Goal: Task Accomplishment & Management: Use online tool/utility

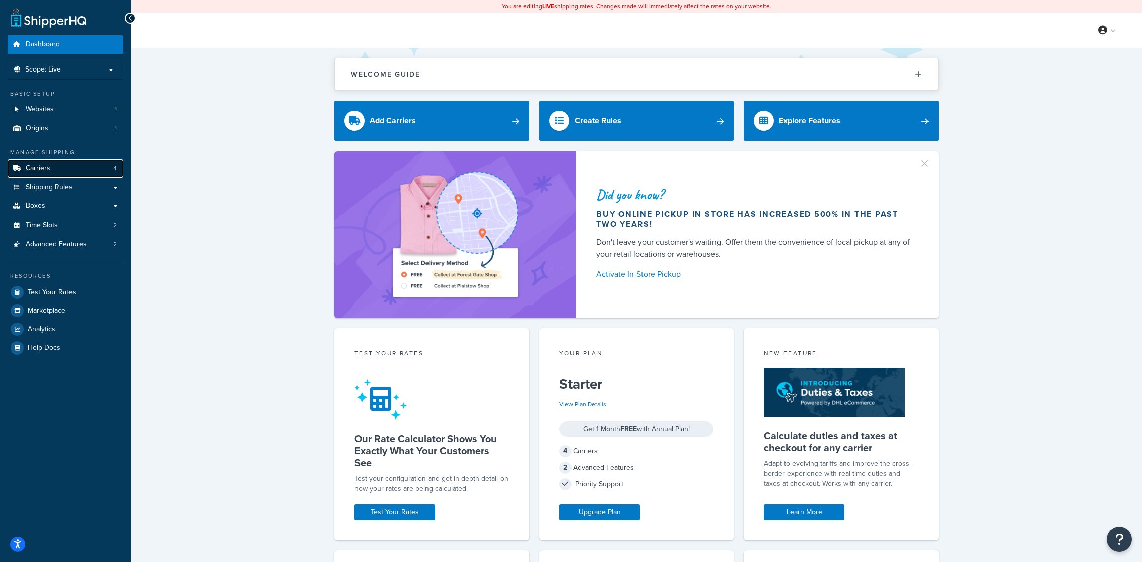
click at [104, 170] on link "Carriers 4" at bounding box center [66, 168] width 116 height 19
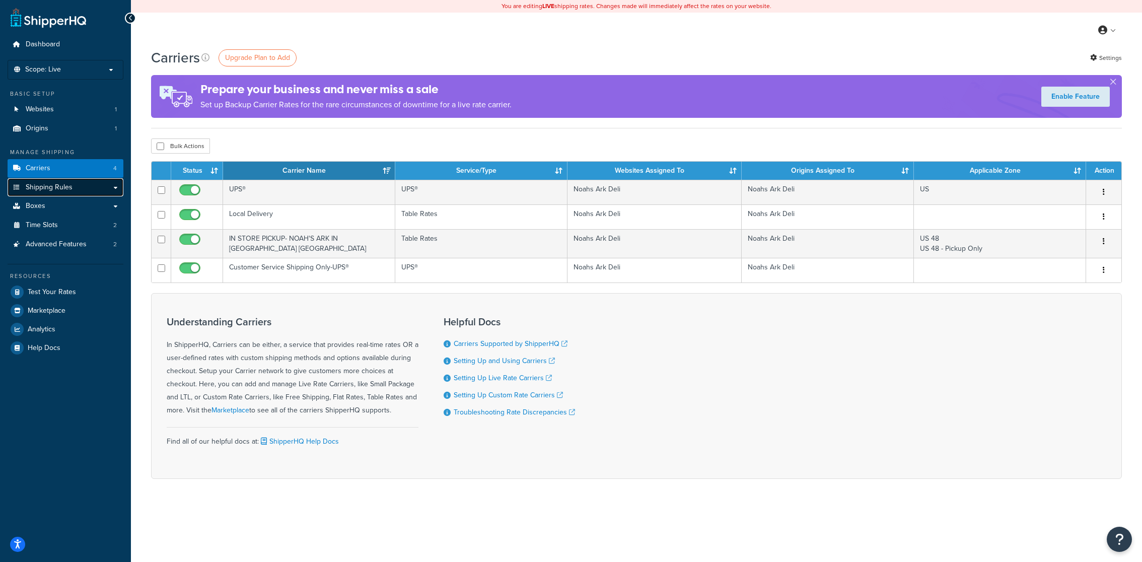
click at [79, 192] on link "Shipping Rules" at bounding box center [66, 187] width 116 height 19
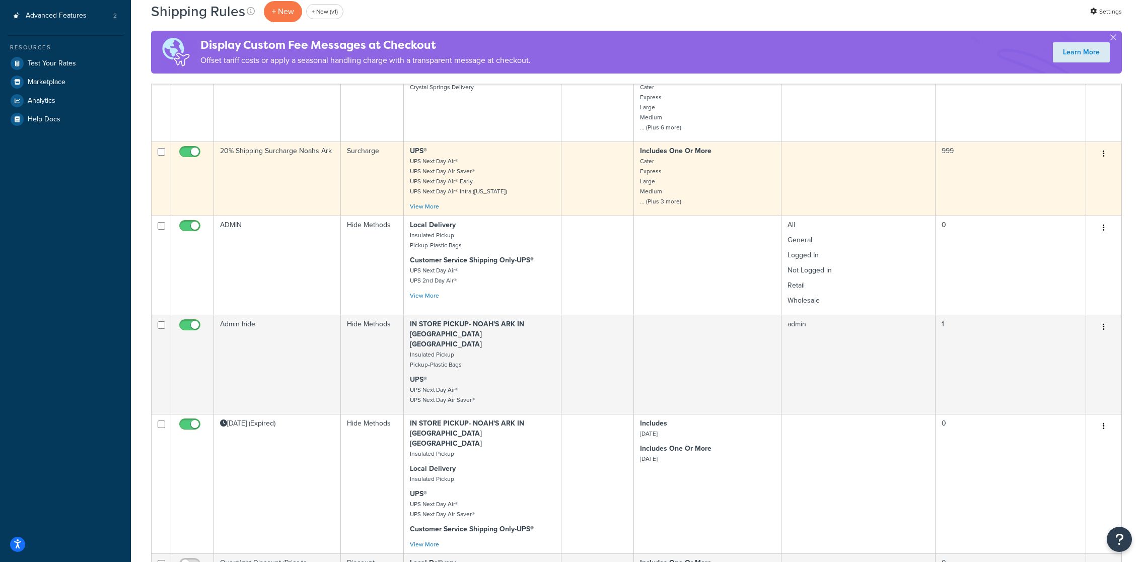
scroll to position [326, 0]
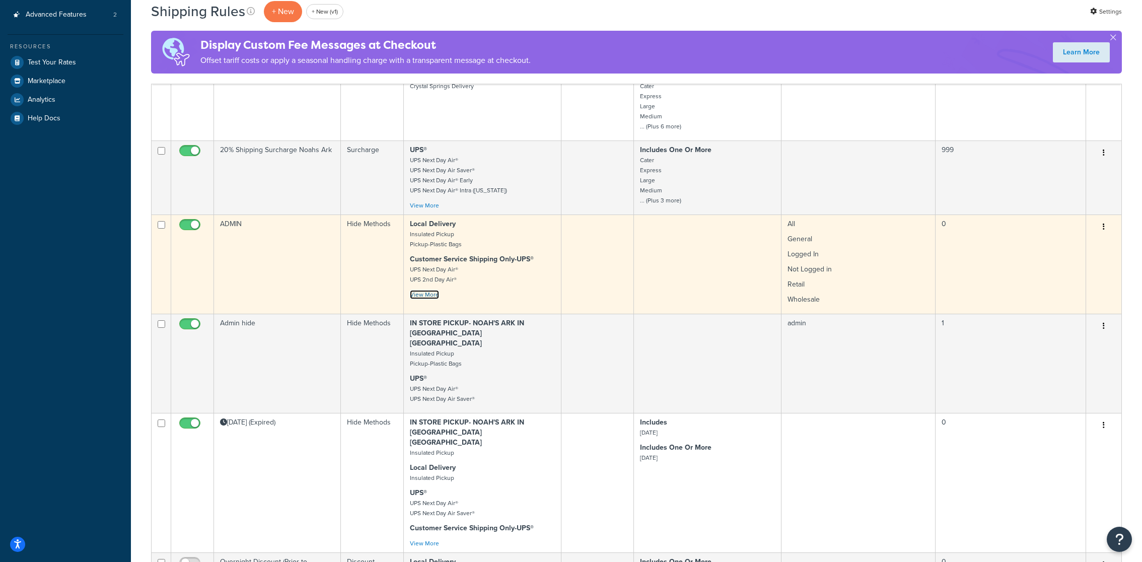
click at [431, 290] on link "View More" at bounding box center [424, 294] width 29 height 9
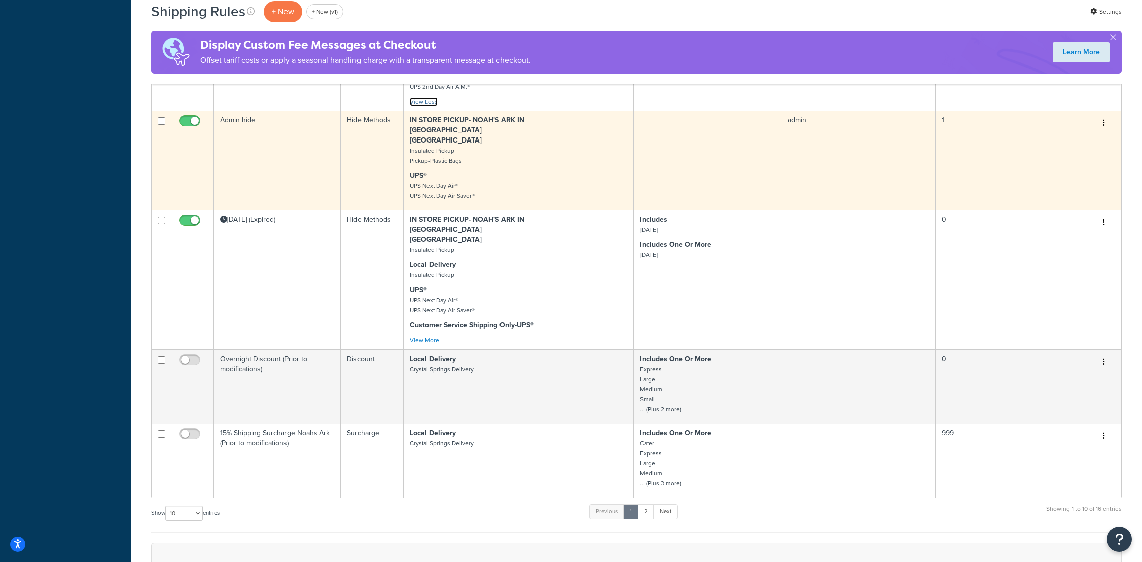
scroll to position [746, 0]
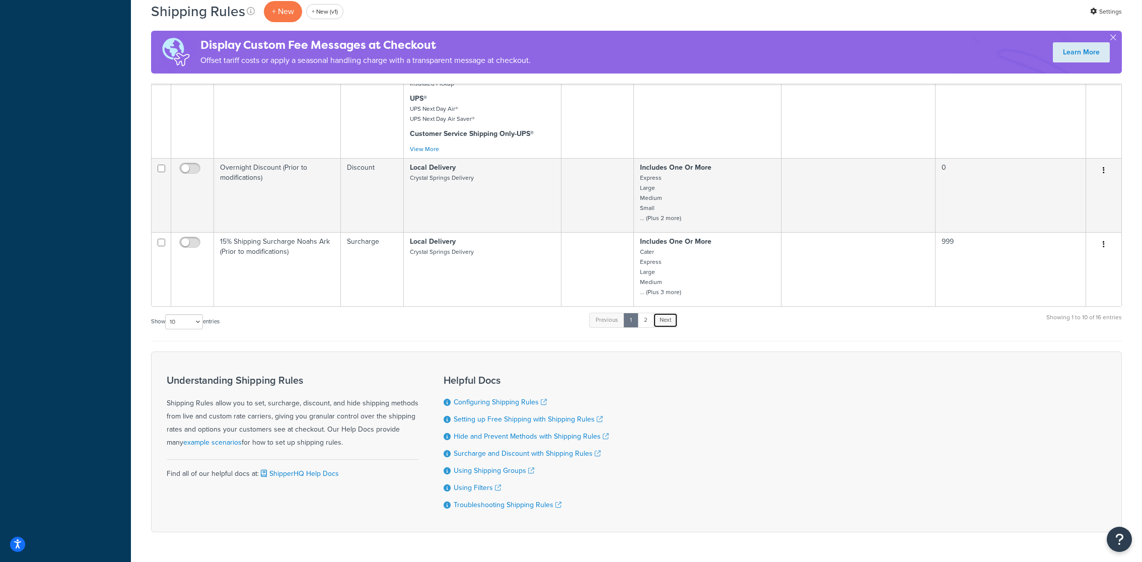
click at [656, 313] on link "Next" at bounding box center [665, 320] width 25 height 15
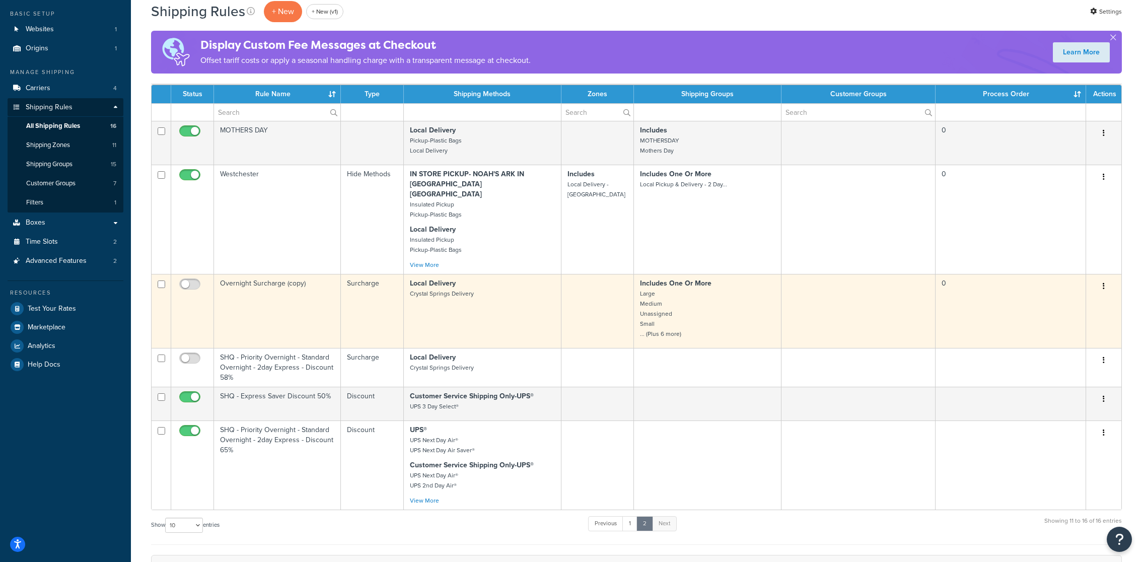
scroll to position [0, 0]
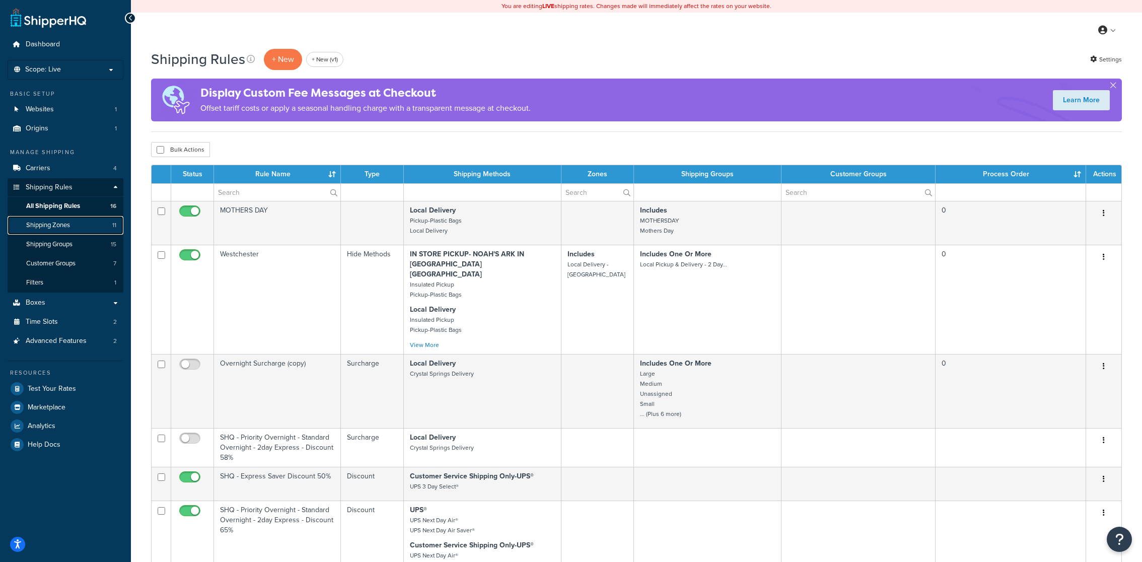
click at [104, 227] on link "Shipping Zones 11" at bounding box center [66, 225] width 116 height 19
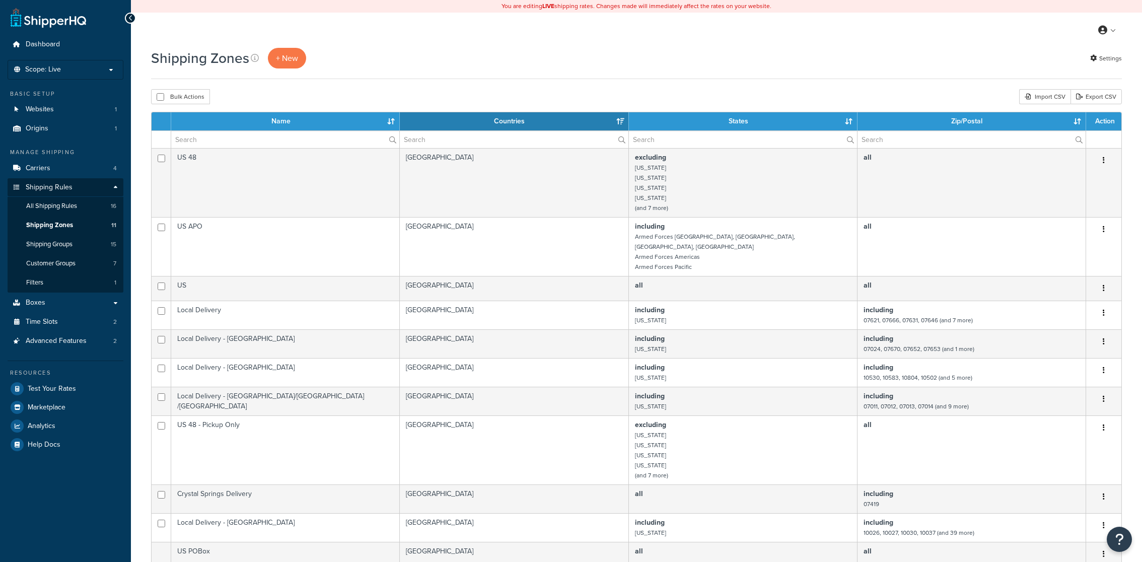
select select "15"
click at [75, 243] on link "Shipping Groups 15" at bounding box center [66, 244] width 116 height 19
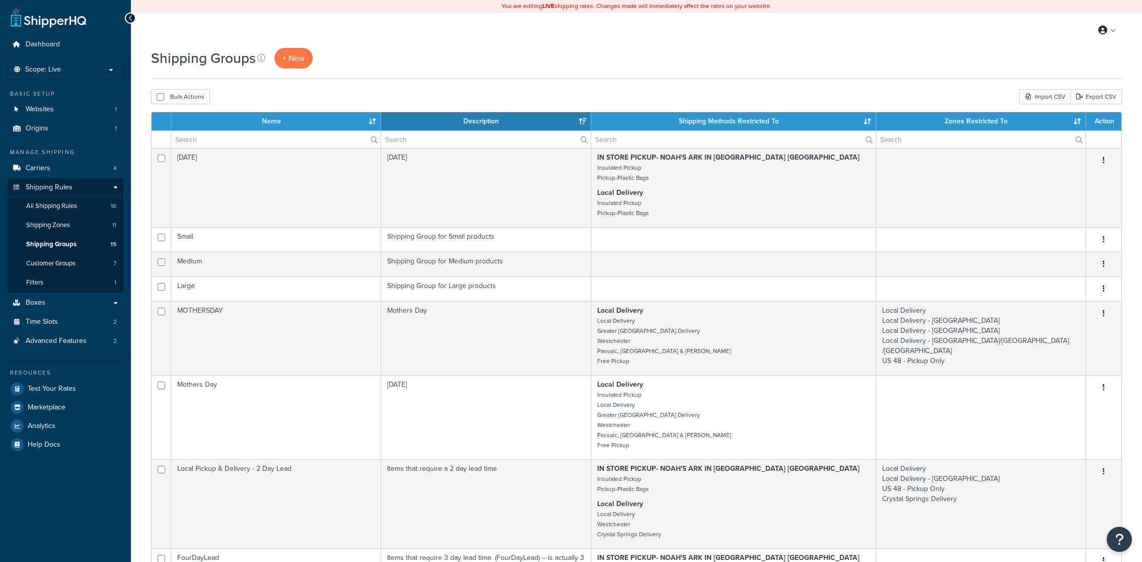
select select "15"
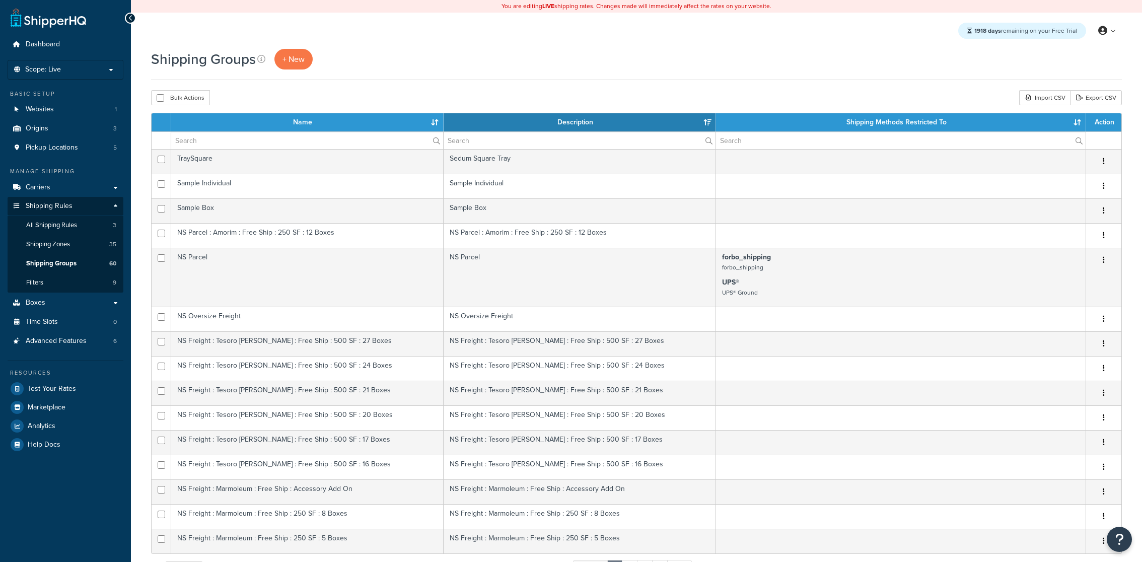
select select "15"
click at [79, 304] on link "Boxes" at bounding box center [66, 303] width 116 height 19
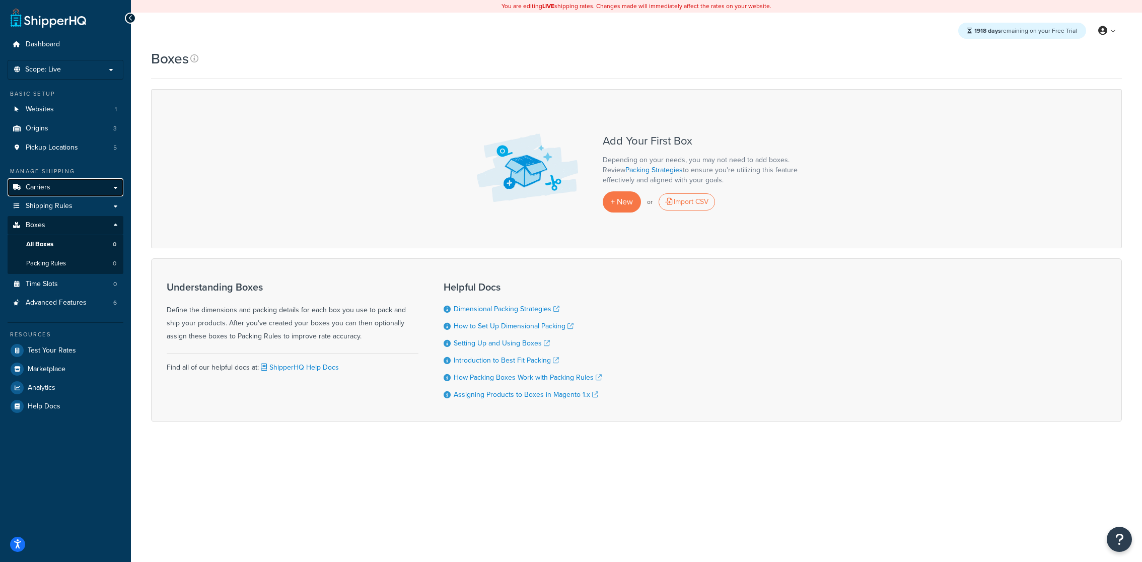
click at [70, 184] on link "Carriers" at bounding box center [66, 187] width 116 height 19
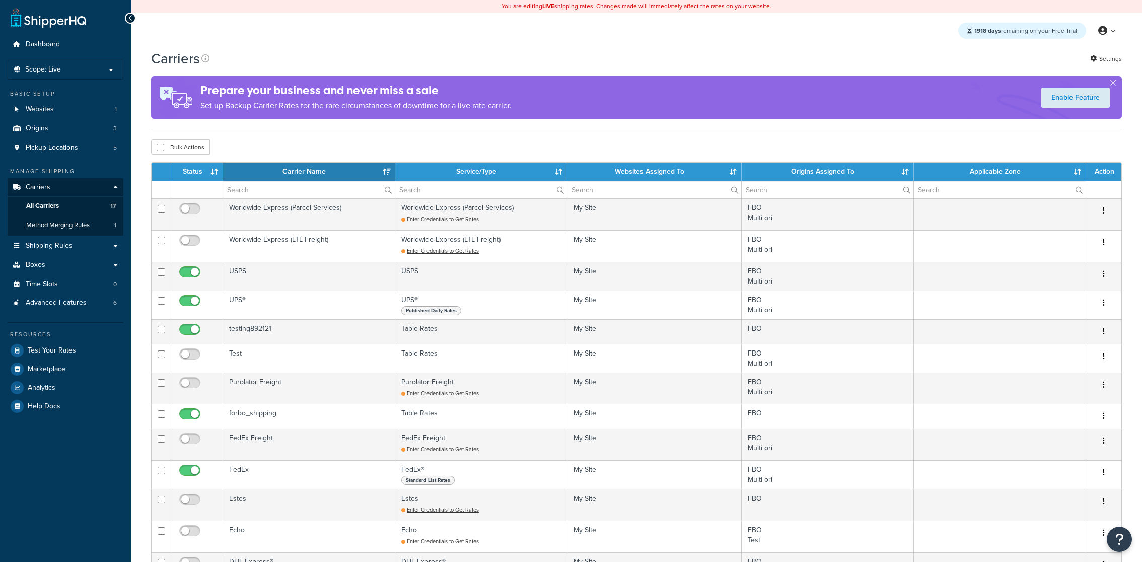
select select "15"
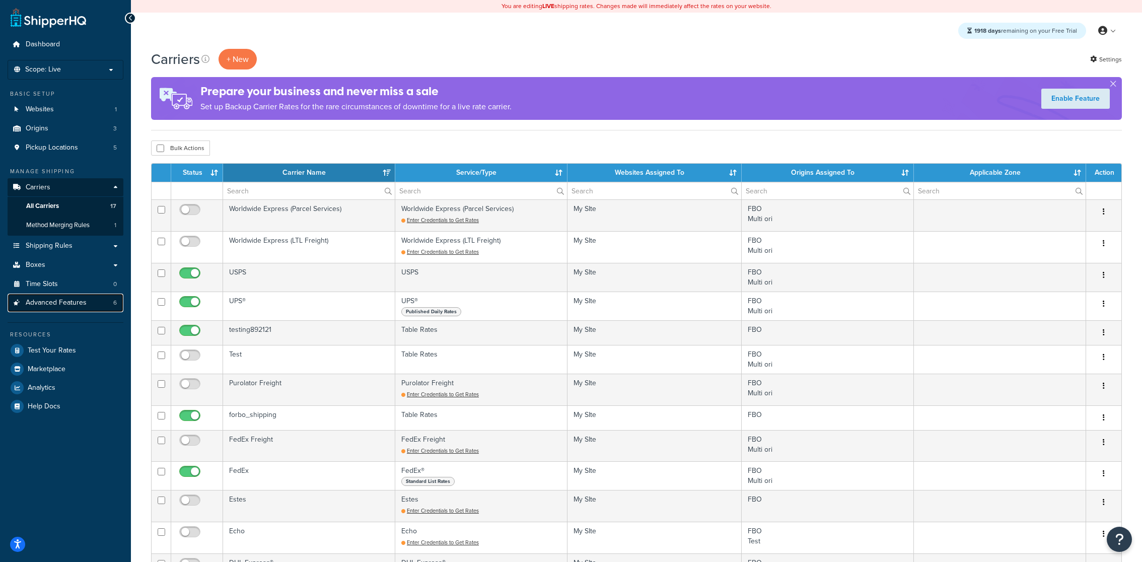
click at [92, 302] on link "Advanced Features 6" at bounding box center [66, 303] width 116 height 19
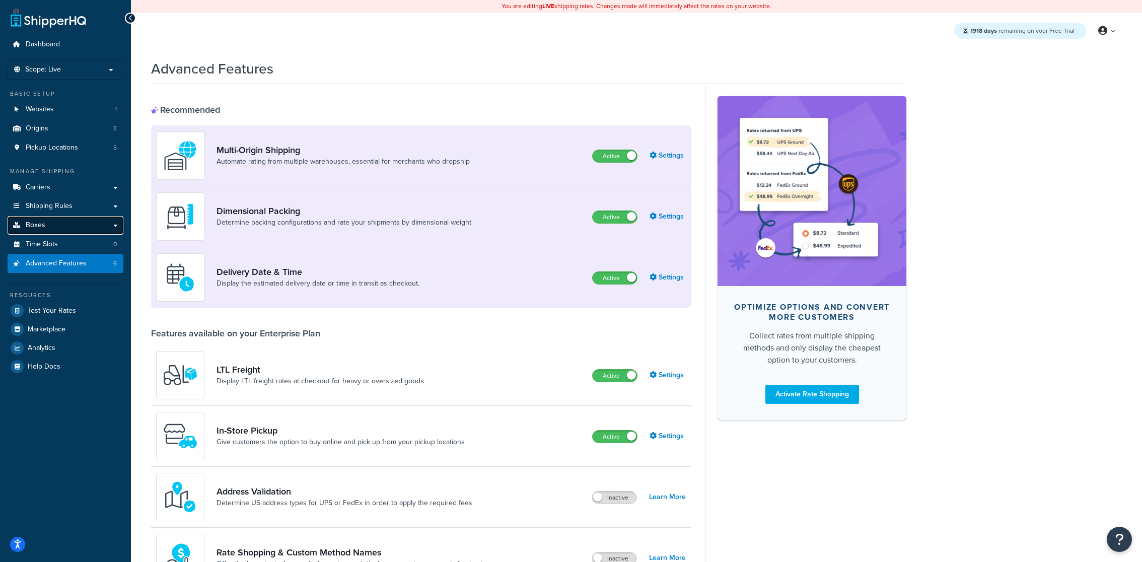
click at [65, 223] on link "Boxes" at bounding box center [66, 225] width 116 height 19
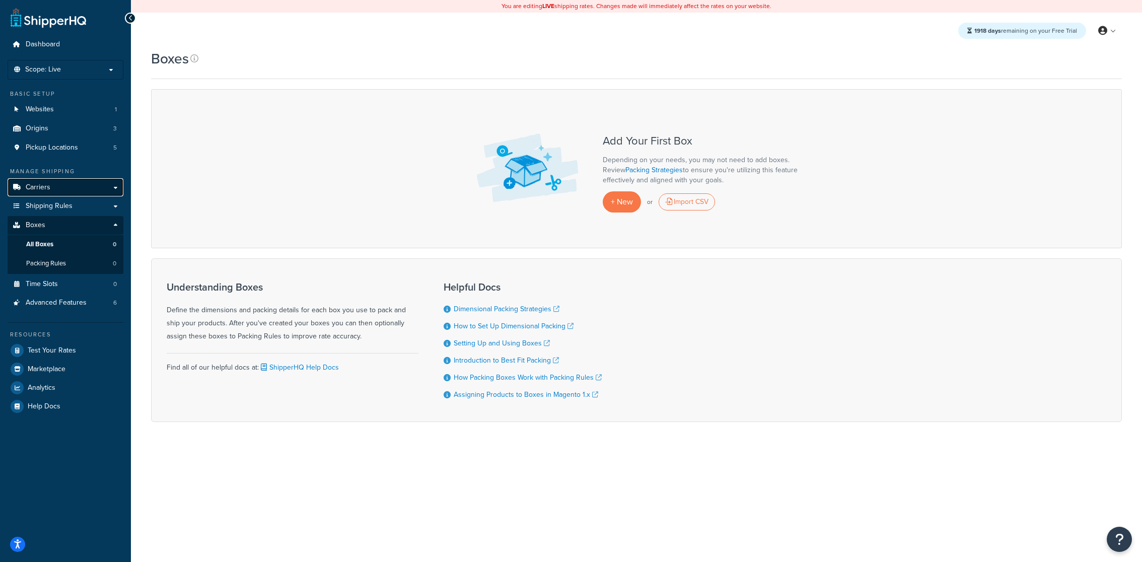
click at [84, 187] on link "Carriers" at bounding box center [66, 187] width 116 height 19
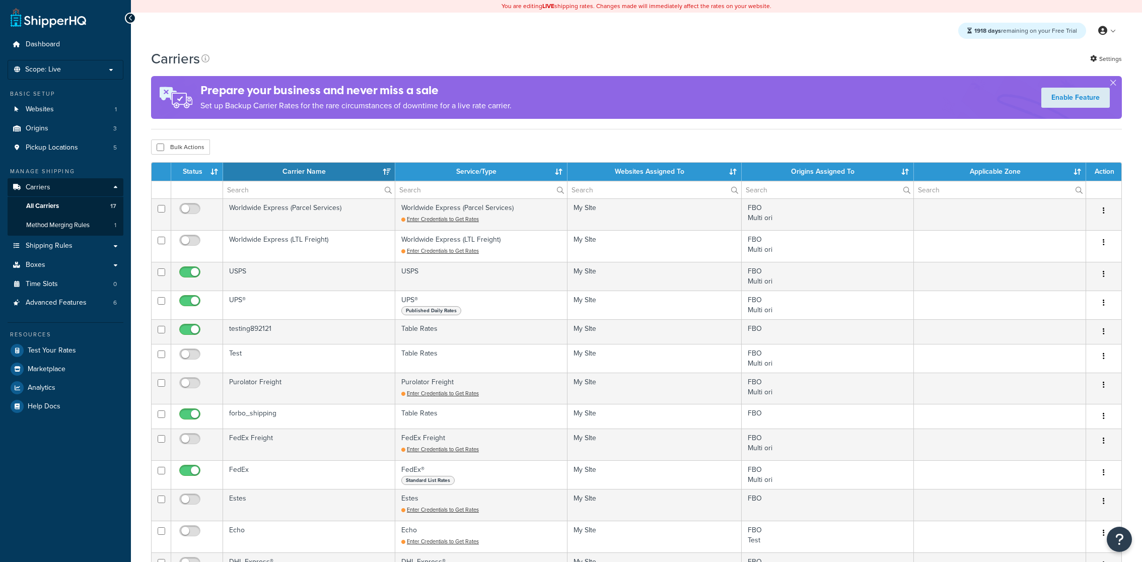
select select "15"
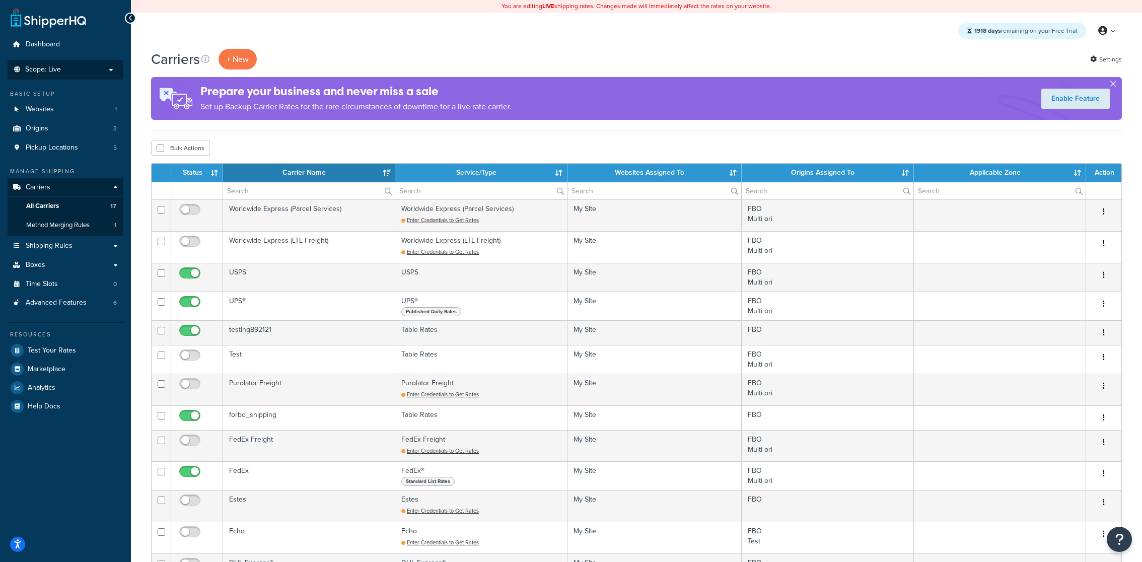
click at [85, 74] on li "Scope: Live Development Integration Test Manage Scopes" at bounding box center [66, 70] width 116 height 20
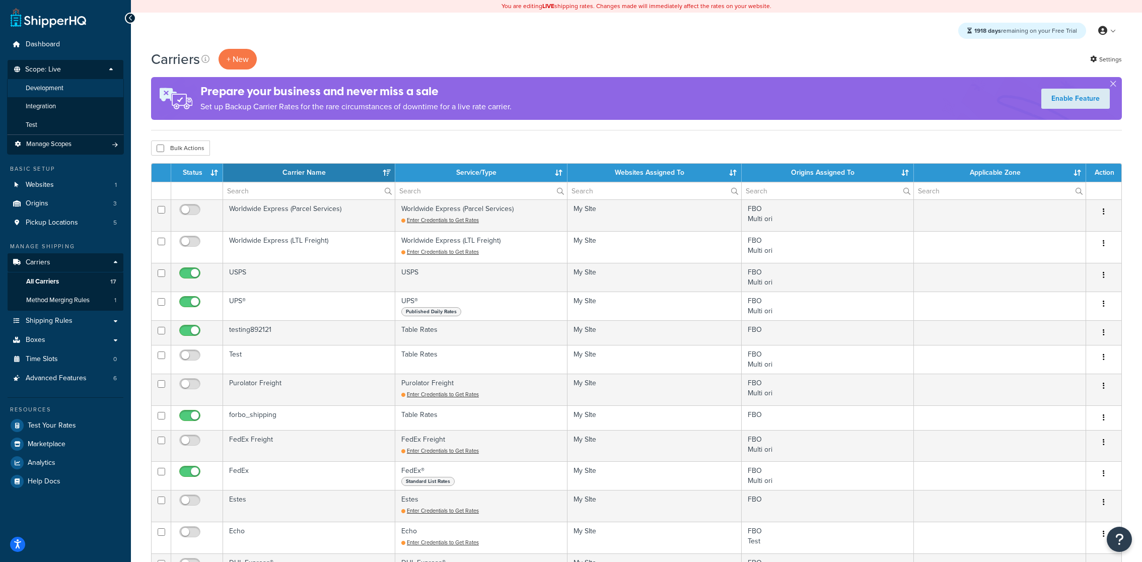
click at [82, 94] on li "Development" at bounding box center [65, 88] width 117 height 19
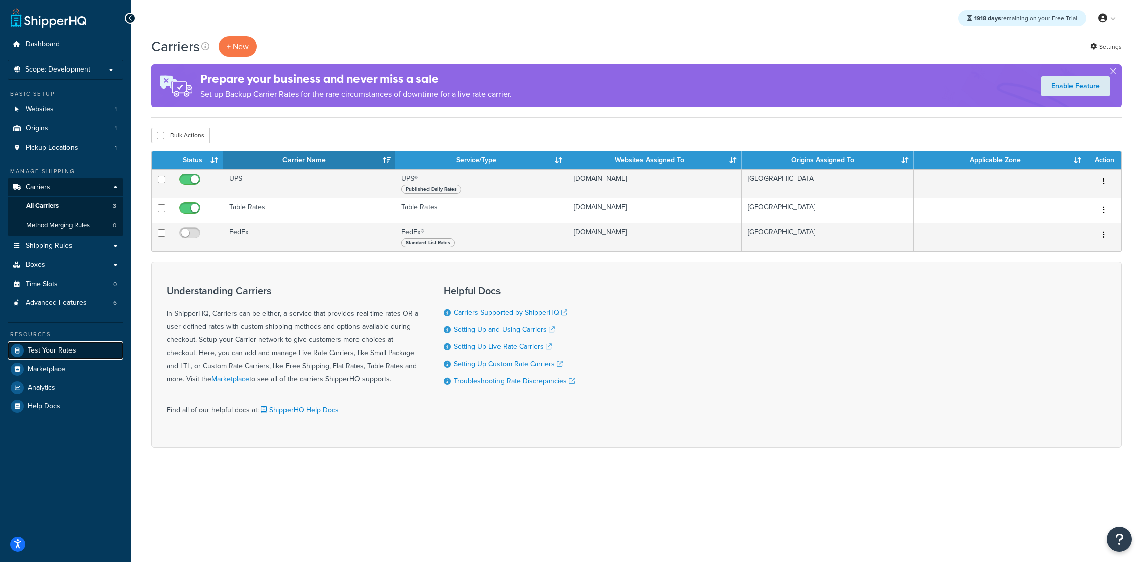
click at [86, 347] on link "Test Your Rates" at bounding box center [66, 350] width 116 height 18
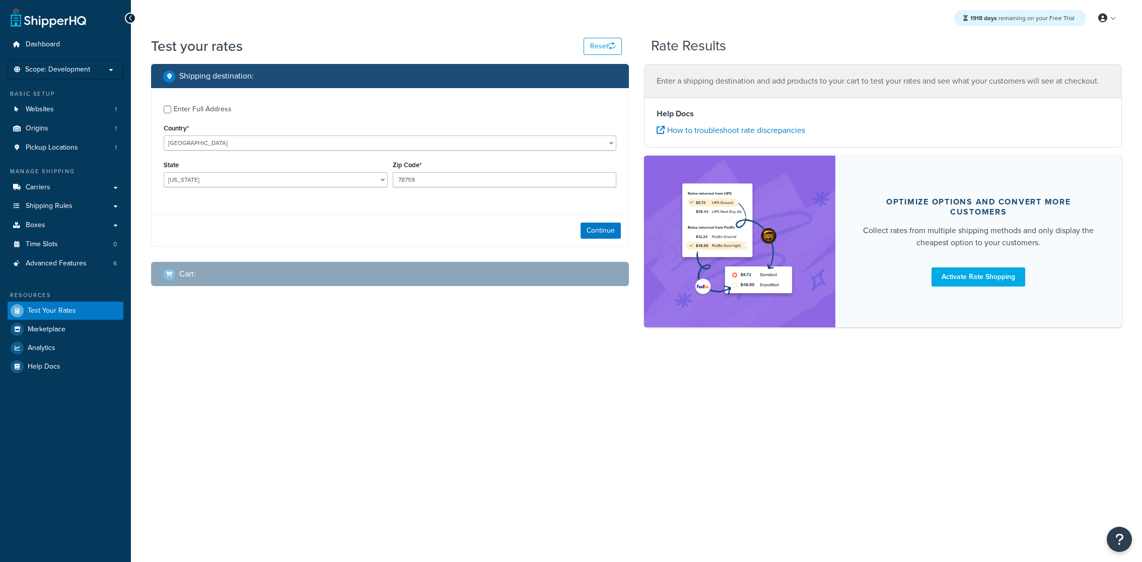
select select "[GEOGRAPHIC_DATA]"
click at [425, 178] on input "78759" at bounding box center [505, 179] width 224 height 15
paste input "91125"
type input "91125"
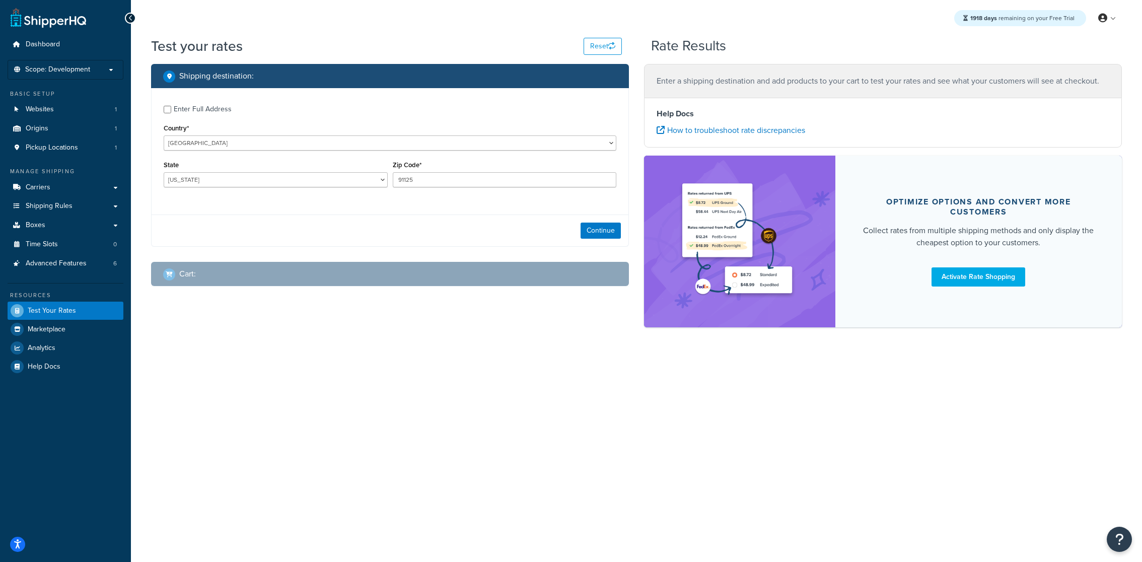
click at [288, 188] on div "State Alabama Alaska American Samoa Arizona Arkansas Armed Forces Americas Arme…" at bounding box center [275, 176] width 229 height 37
click at [288, 185] on select "Alabama Alaska American Samoa Arizona Arkansas Armed Forces Americas Armed Forc…" at bounding box center [276, 179] width 224 height 15
select select "CA"
click at [164, 172] on select "Alabama Alaska American Samoa Arizona Arkansas Armed Forces Americas Armed Forc…" at bounding box center [276, 179] width 224 height 15
click at [600, 235] on button "Continue" at bounding box center [601, 231] width 40 height 16
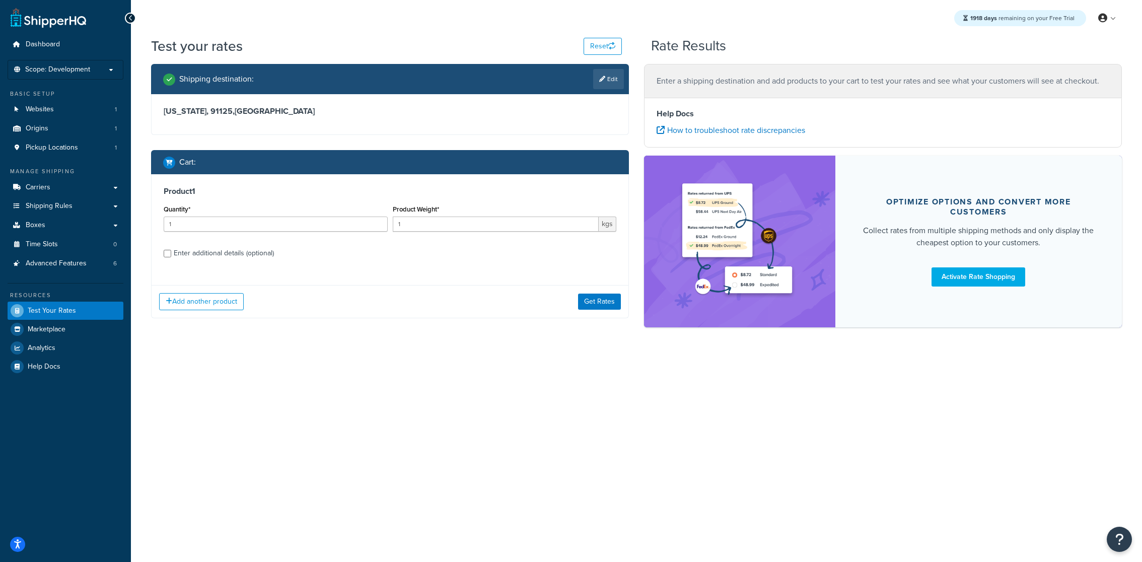
click at [261, 254] on div "Enter additional details (optional)" at bounding box center [224, 253] width 100 height 14
click at [171, 254] on input "Enter additional details (optional)" at bounding box center [168, 254] width 8 height 8
click at [261, 254] on div "Enter additional details (optional)" at bounding box center [224, 253] width 100 height 14
click at [171, 254] on input "Enter additional details (optional)" at bounding box center [168, 254] width 8 height 8
click at [261, 254] on div "Enter additional details (optional)" at bounding box center [224, 253] width 100 height 14
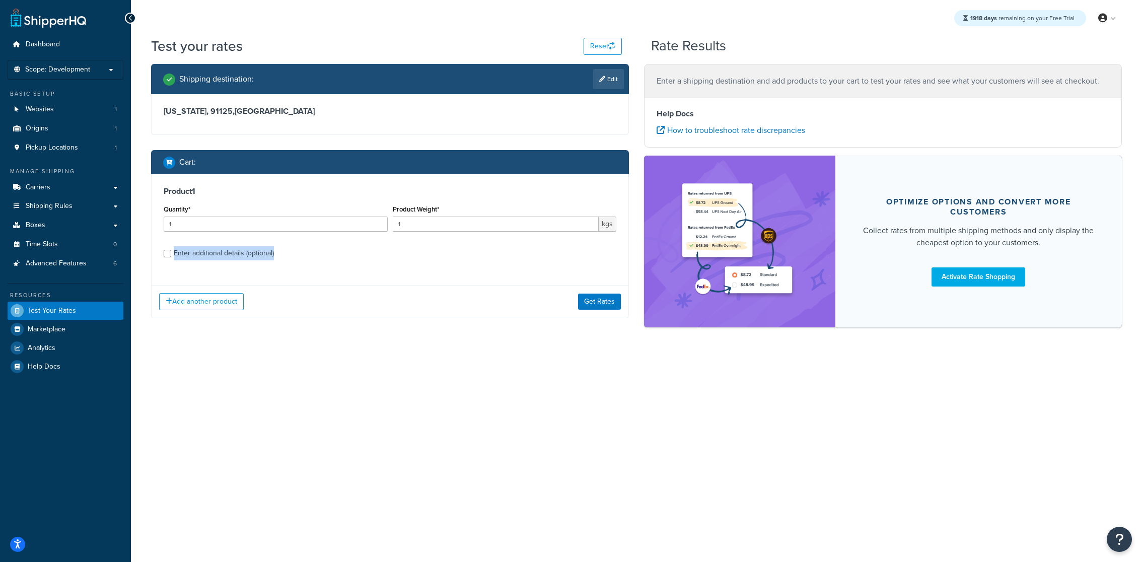
click at [171, 254] on input "Enter additional details (optional)" at bounding box center [168, 254] width 8 height 8
checkbox input "true"
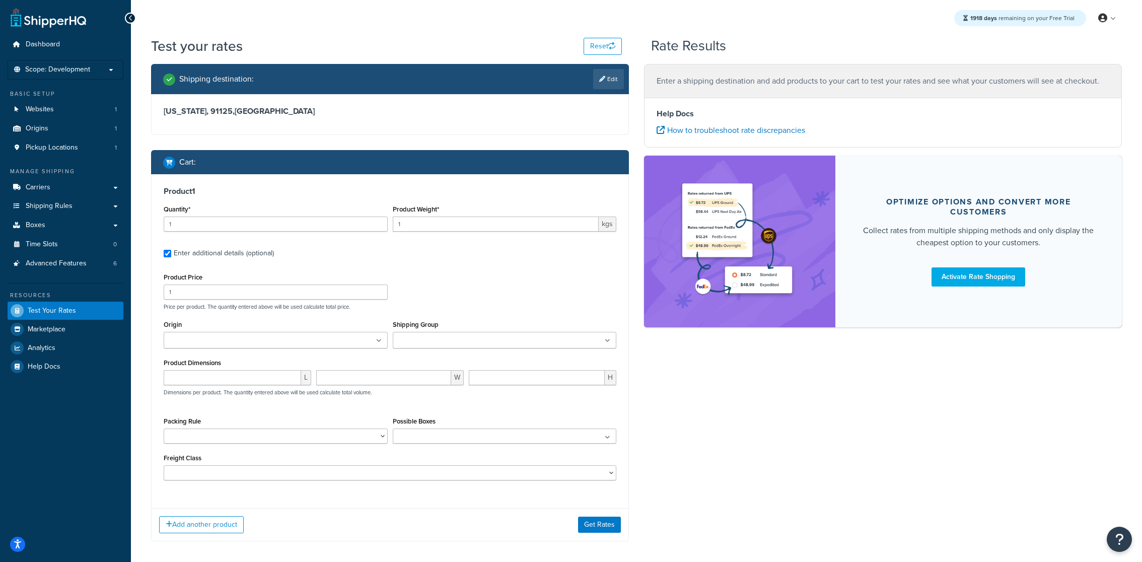
click at [436, 331] on div "Shipping Group 1 Days 10 Days 11 Days 12 Days 13 Days 14 Days 2 Days 3 Days 4 D…" at bounding box center [505, 333] width 224 height 31
click at [434, 340] on input "Shipping Group" at bounding box center [440, 340] width 89 height 11
paste input "Thanksgiving"
type input "Thanksgiving"
click at [455, 335] on input "Thanksgiving" at bounding box center [440, 340] width 89 height 11
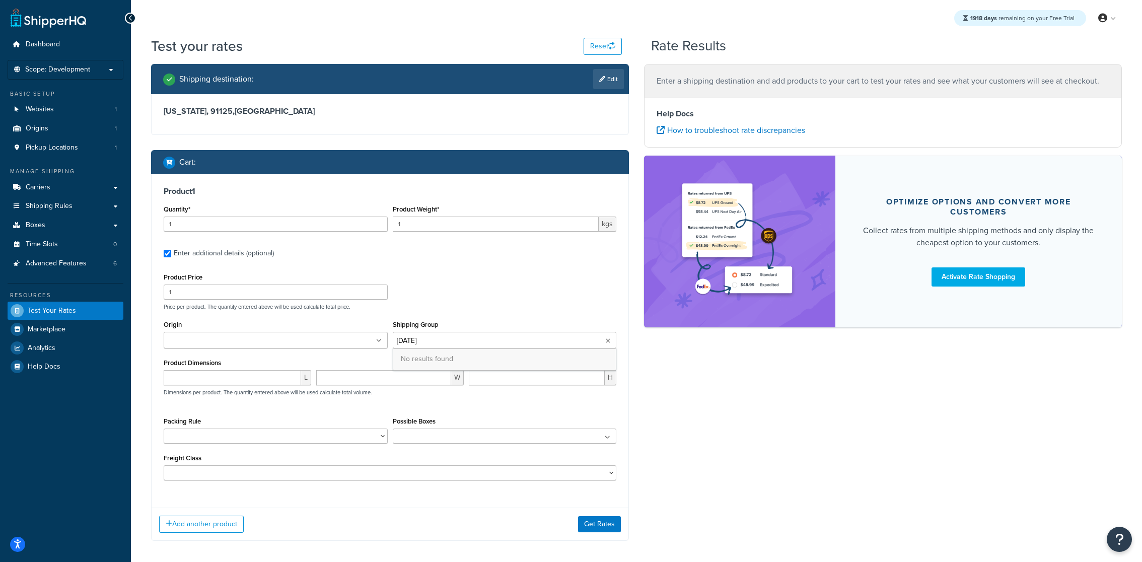
click at [455, 335] on input "Thanksgiving" at bounding box center [440, 340] width 89 height 11
click at [679, 472] on div "Shipping destination : Edit California, 91125 , United States Cart : Product 1 …" at bounding box center [637, 310] width 986 height 492
click at [582, 509] on div "Add another product Get Rates" at bounding box center [390, 524] width 477 height 33
click at [590, 517] on button "Get Rates" at bounding box center [599, 524] width 43 height 16
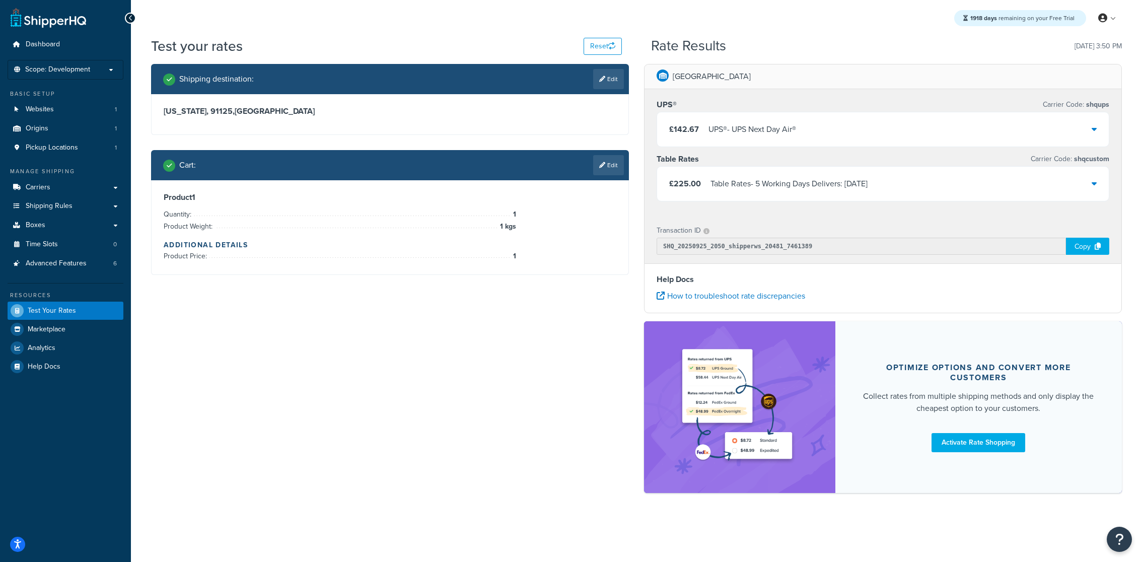
click at [792, 118] on div "£142.67 UPS® - UPS Next Day Air®" at bounding box center [883, 129] width 452 height 34
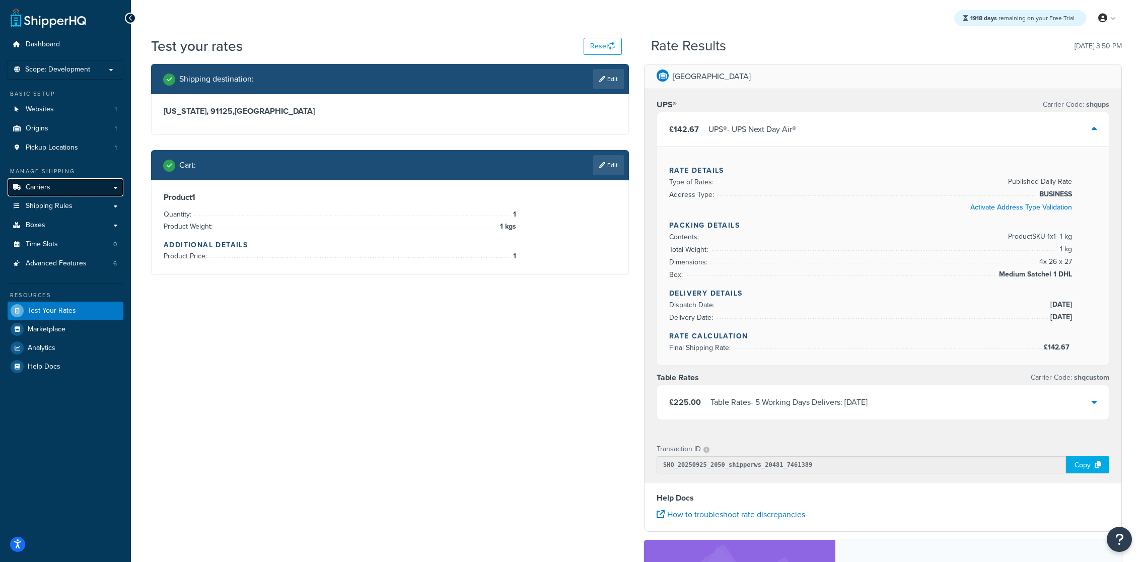
click at [92, 184] on link "Carriers" at bounding box center [66, 187] width 116 height 19
click at [591, 166] on div "Cart : Edit" at bounding box center [393, 165] width 461 height 20
click at [608, 166] on link "Edit" at bounding box center [608, 165] width 31 height 20
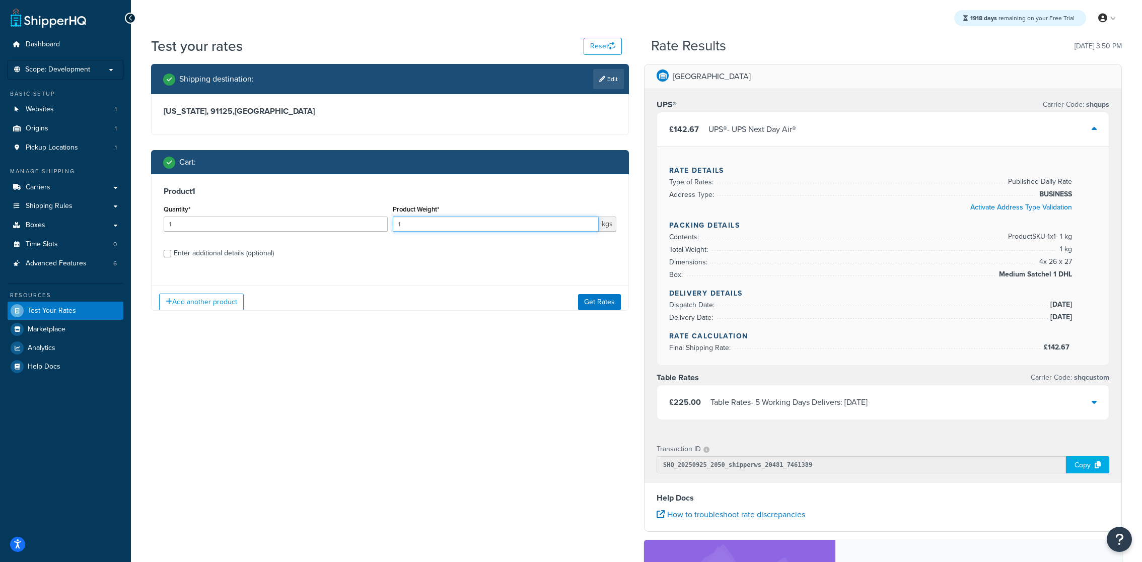
click at [443, 227] on input "1" at bounding box center [496, 224] width 207 height 15
type input "1.2"
click at [602, 303] on button "Get Rates" at bounding box center [599, 302] width 43 height 16
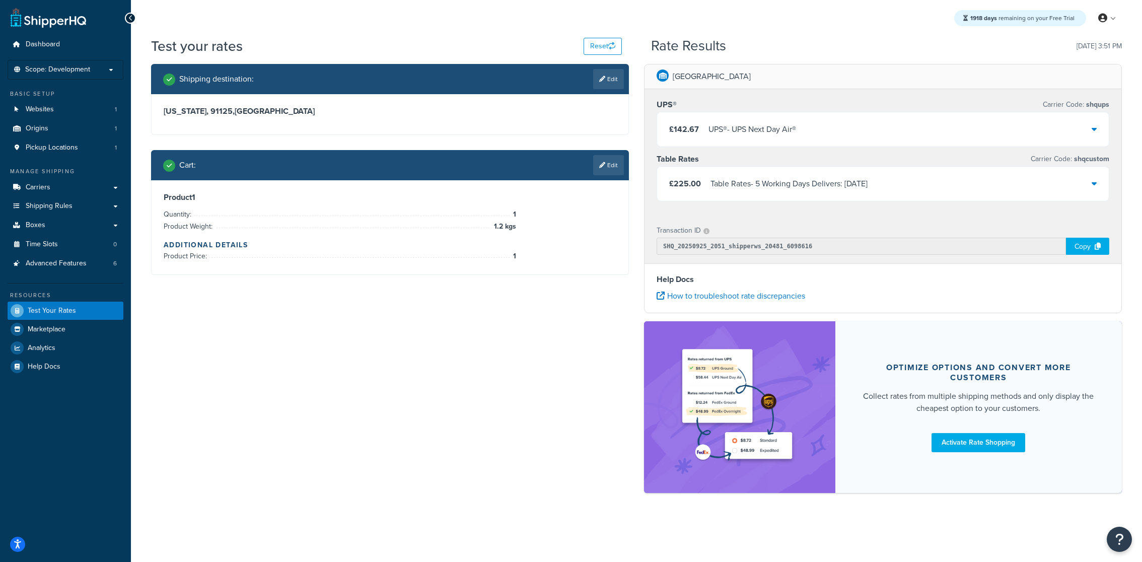
click at [709, 134] on div "UPS® - UPS Next Day Air®" at bounding box center [753, 129] width 88 height 14
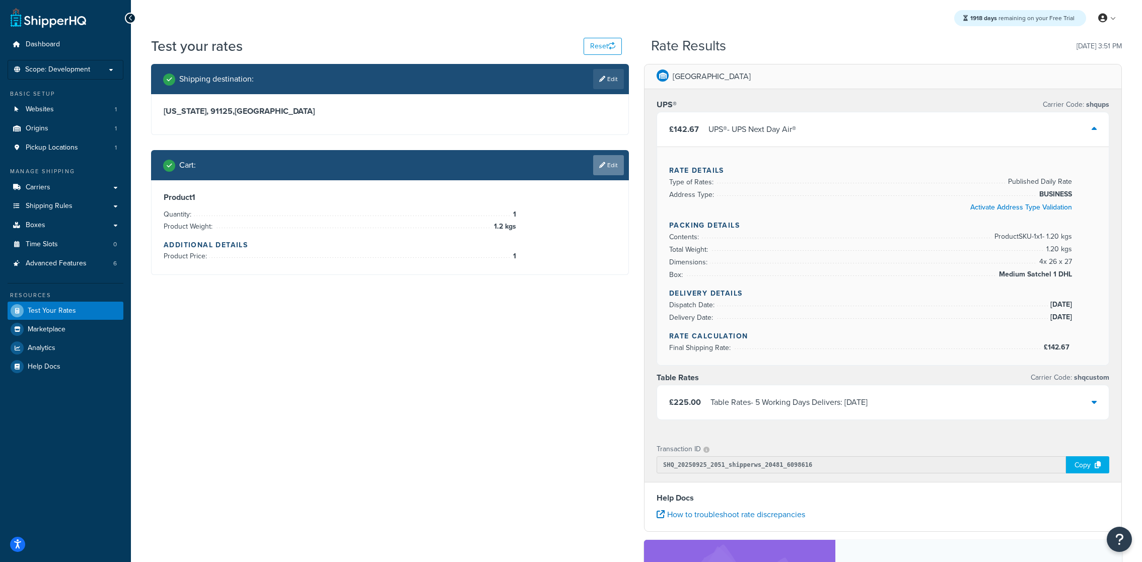
click at [617, 169] on link "Edit" at bounding box center [608, 165] width 31 height 20
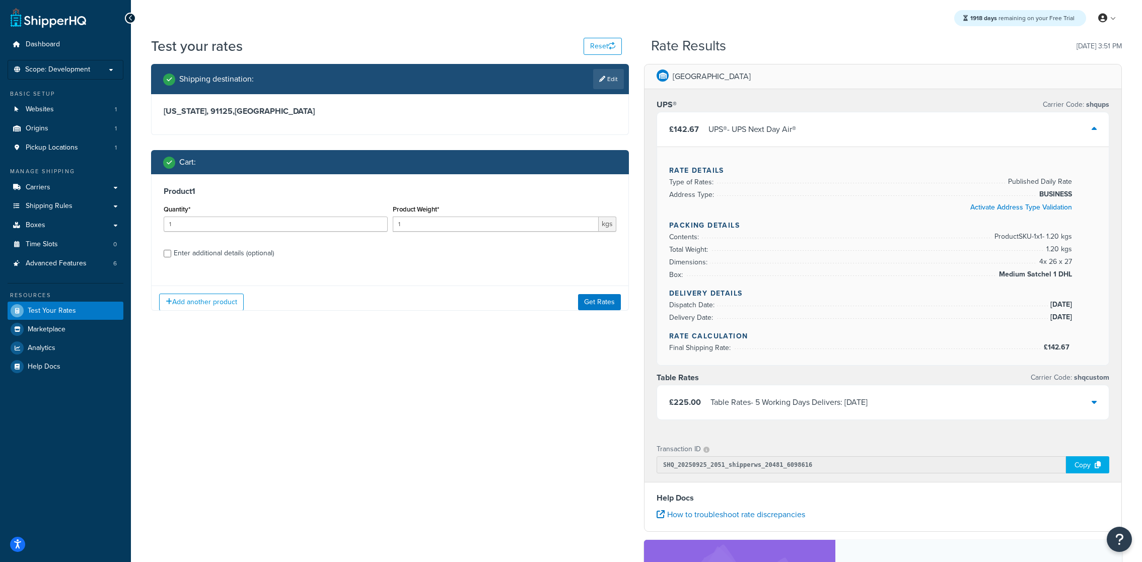
click at [497, 235] on div "Product Weight* 1 kgs" at bounding box center [504, 220] width 229 height 37
click at [497, 228] on input "1" at bounding box center [496, 224] width 207 height 15
click at [601, 310] on div "Add another product Get Rates" at bounding box center [390, 301] width 477 height 33
click at [492, 226] on input "1.2" at bounding box center [496, 224] width 207 height 15
type input "1.22"
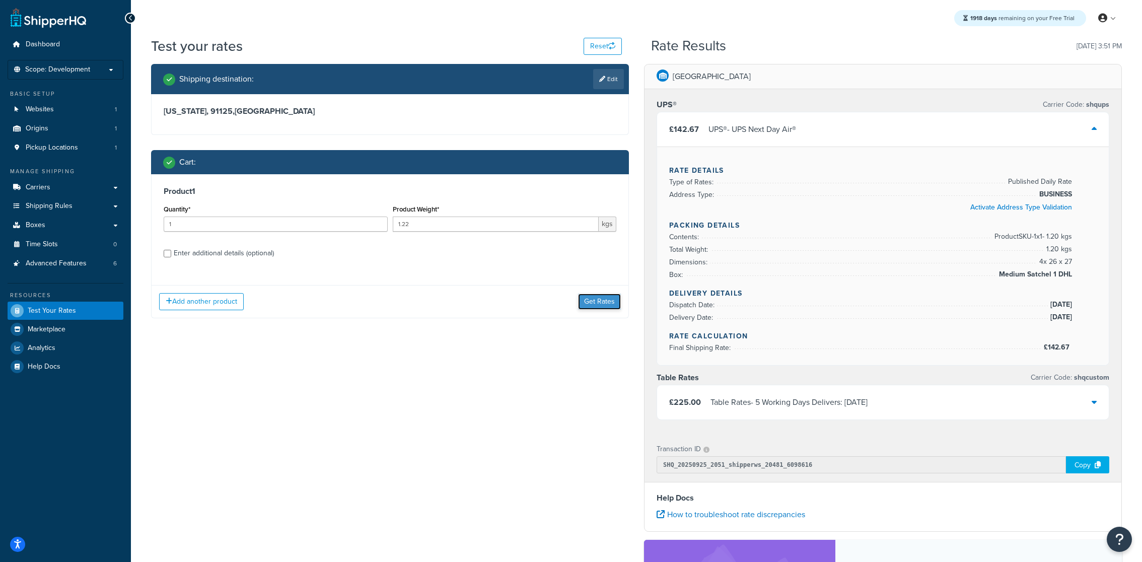
click at [607, 303] on button "Get Rates" at bounding box center [599, 302] width 43 height 16
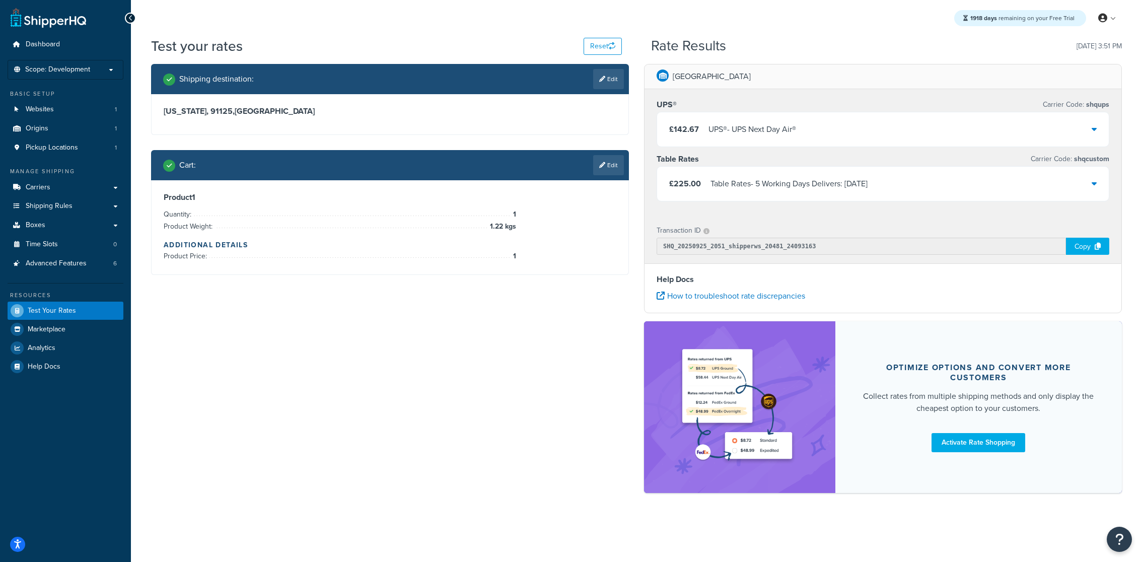
click at [766, 124] on div "UPS® - UPS Next Day Air®" at bounding box center [753, 129] width 88 height 14
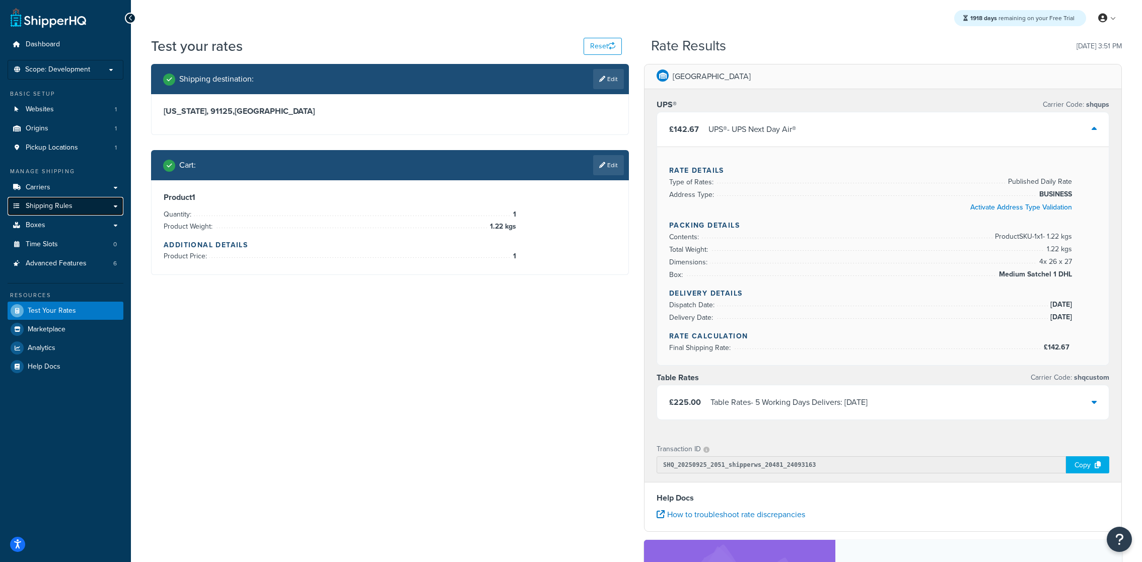
click at [88, 205] on link "Shipping Rules" at bounding box center [66, 206] width 116 height 19
click at [594, 169] on link "Edit" at bounding box center [608, 165] width 31 height 20
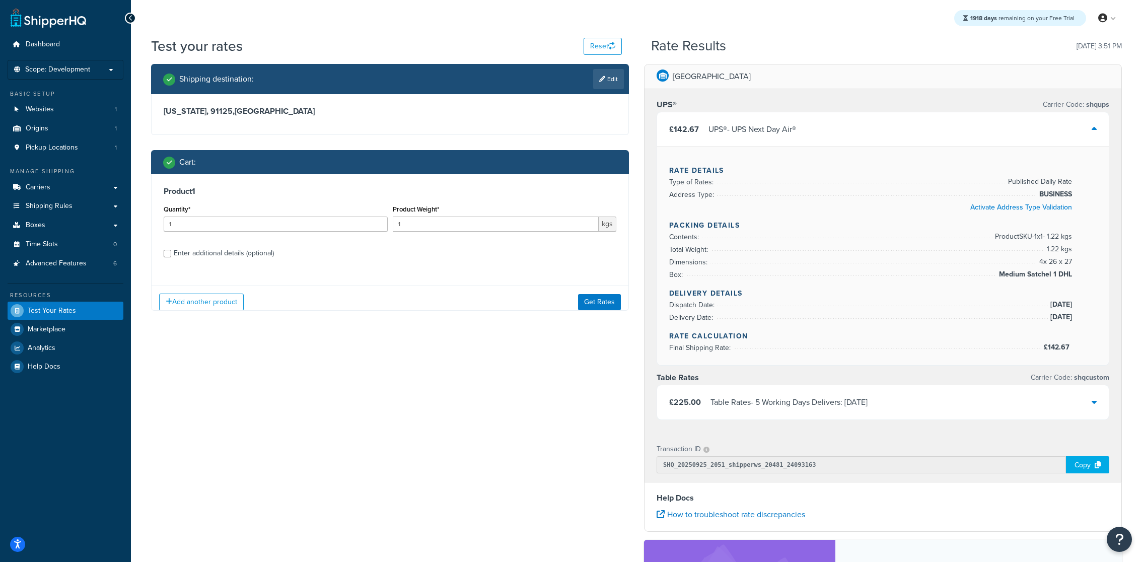
click at [491, 232] on div "Product Weight* 1 kgs" at bounding box center [504, 220] width 229 height 37
click at [491, 223] on input "1" at bounding box center [496, 224] width 207 height 15
type input "1.99"
click at [606, 304] on button "Get Rates" at bounding box center [599, 302] width 43 height 16
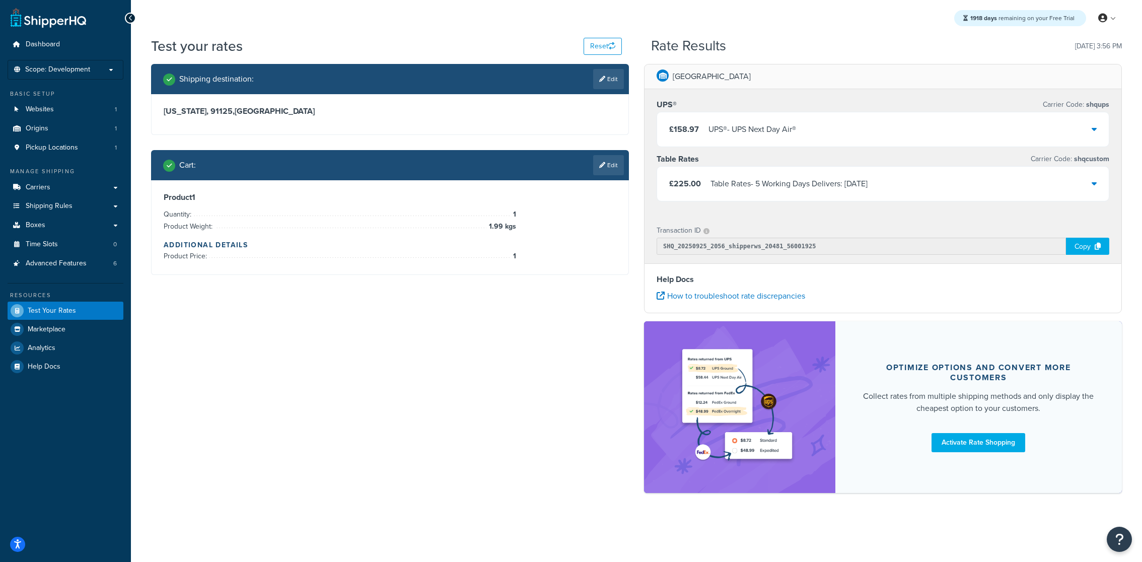
click at [724, 140] on div "£158.97 UPS® - UPS Next Day Air®" at bounding box center [883, 129] width 452 height 34
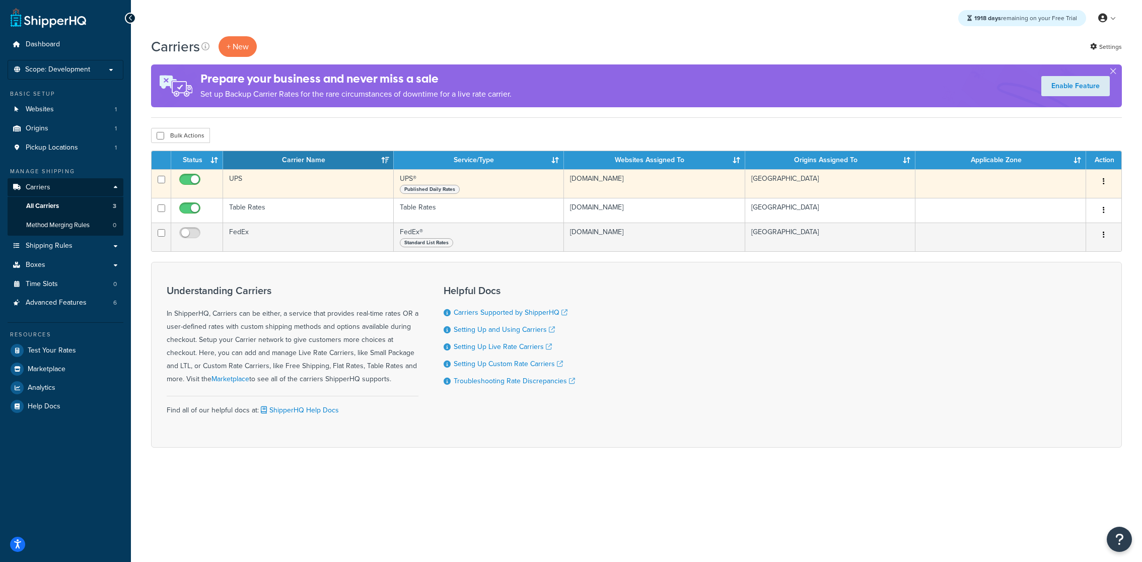
click at [272, 189] on td "UPS" at bounding box center [308, 183] width 171 height 29
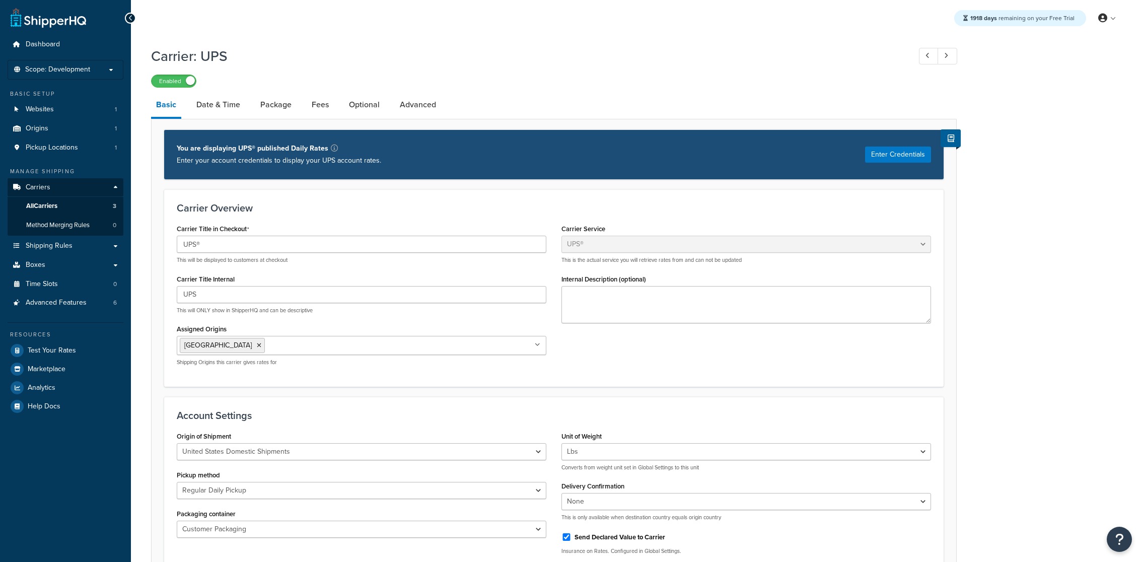
select select "ups"
click at [227, 112] on link "Date & Time" at bounding box center [218, 105] width 54 height 24
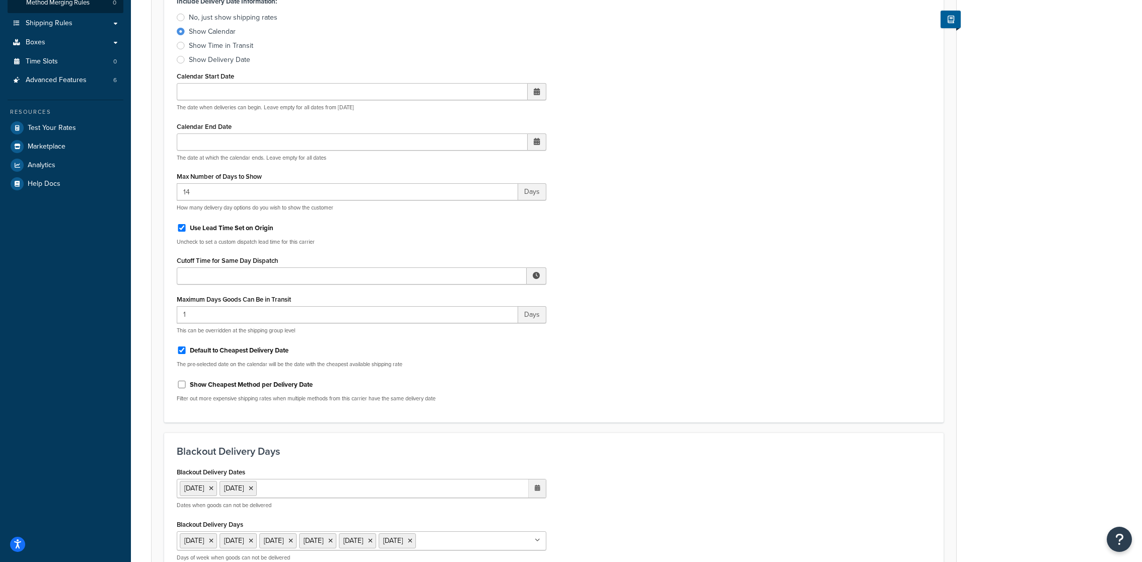
scroll to position [230, 0]
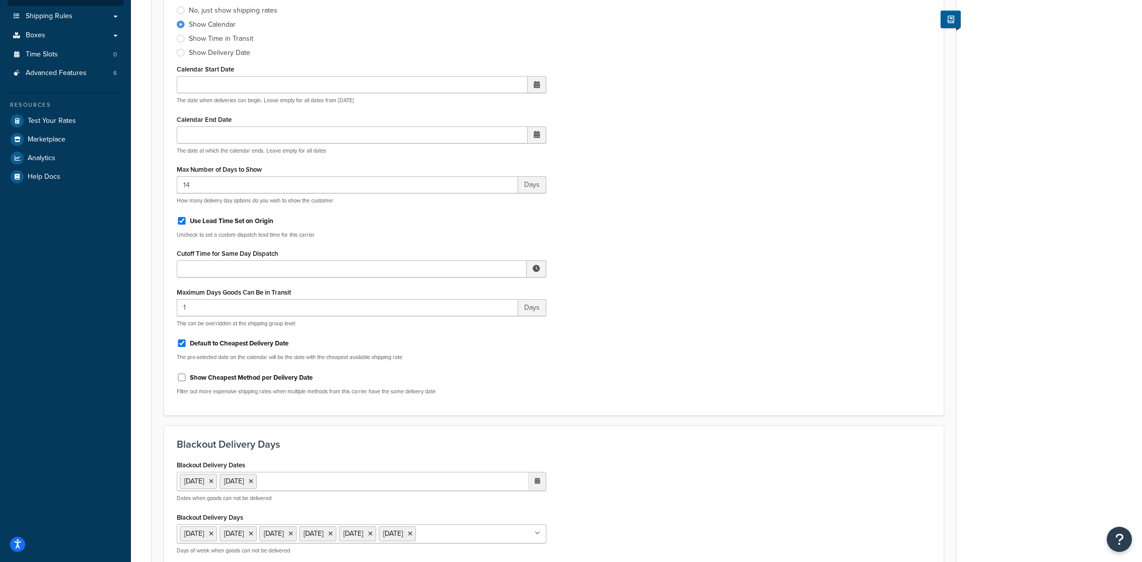
click at [235, 345] on label "Default to Cheapest Delivery Date" at bounding box center [239, 343] width 99 height 9
click at [187, 345] on input "Default to Cheapest Delivery Date" at bounding box center [182, 343] width 10 height 8
checkbox input "false"
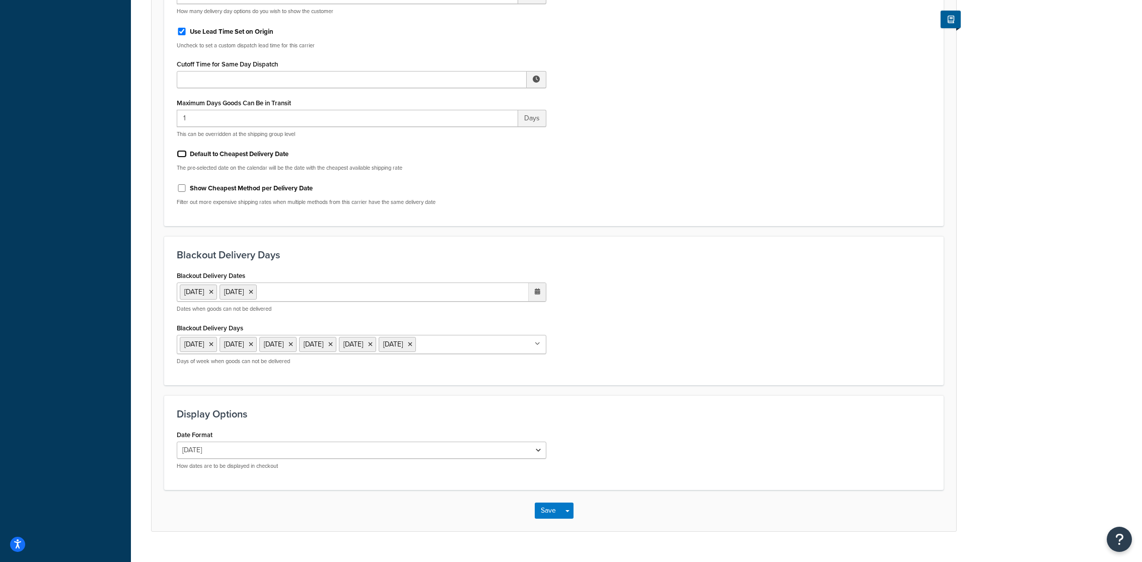
scroll to position [453, 0]
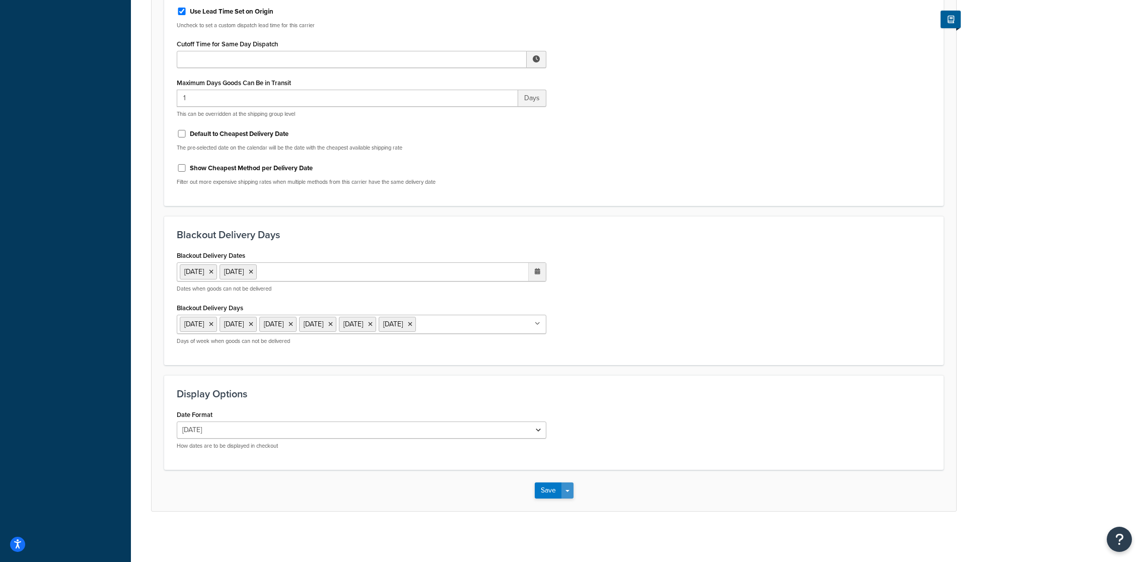
click at [571, 495] on button "Save Dropdown" at bounding box center [568, 491] width 12 height 16
click at [572, 504] on button "Save and Edit" at bounding box center [572, 509] width 74 height 21
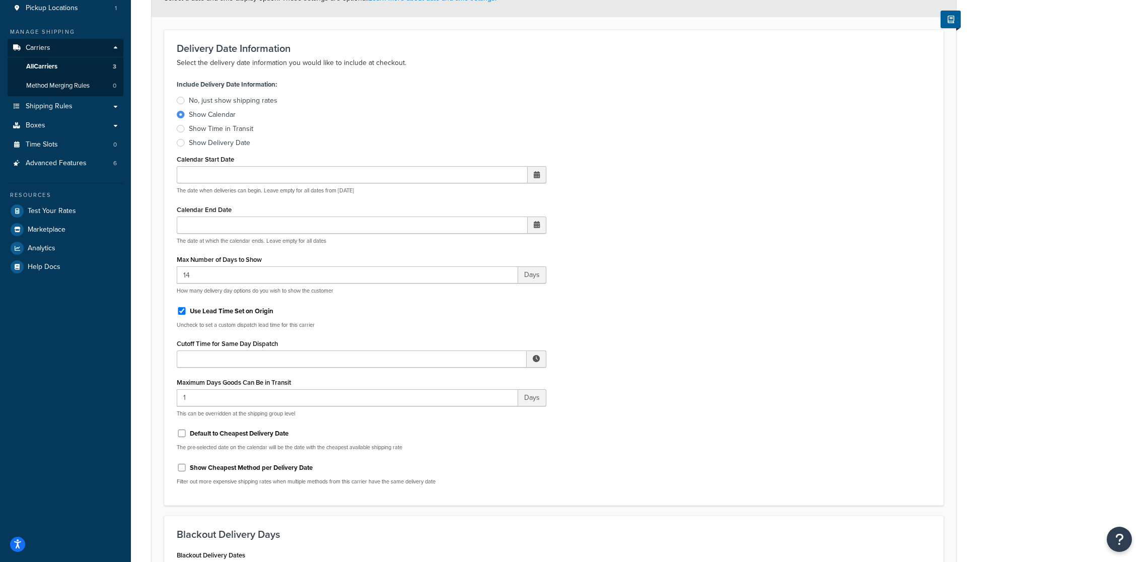
scroll to position [165, 0]
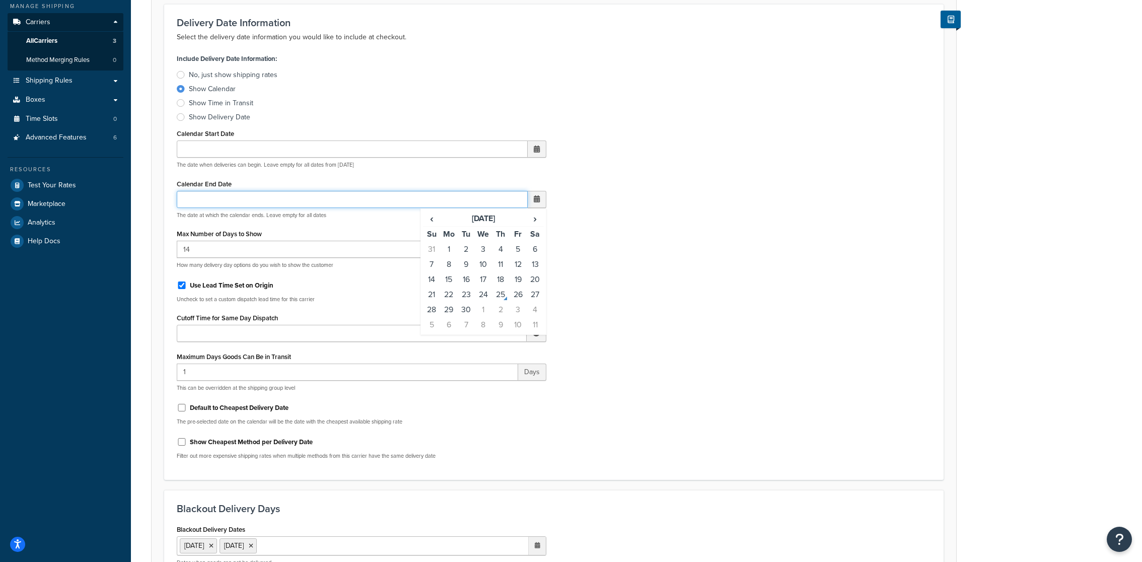
click at [226, 202] on input "Calendar End Date" at bounding box center [352, 199] width 351 height 17
click at [516, 293] on td "26" at bounding box center [517, 294] width 17 height 15
type input "26/09/2025"
click at [629, 339] on div "Include Delivery Date Information: No, just show shipping rates Show Calendar S…" at bounding box center [554, 259] width 770 height 416
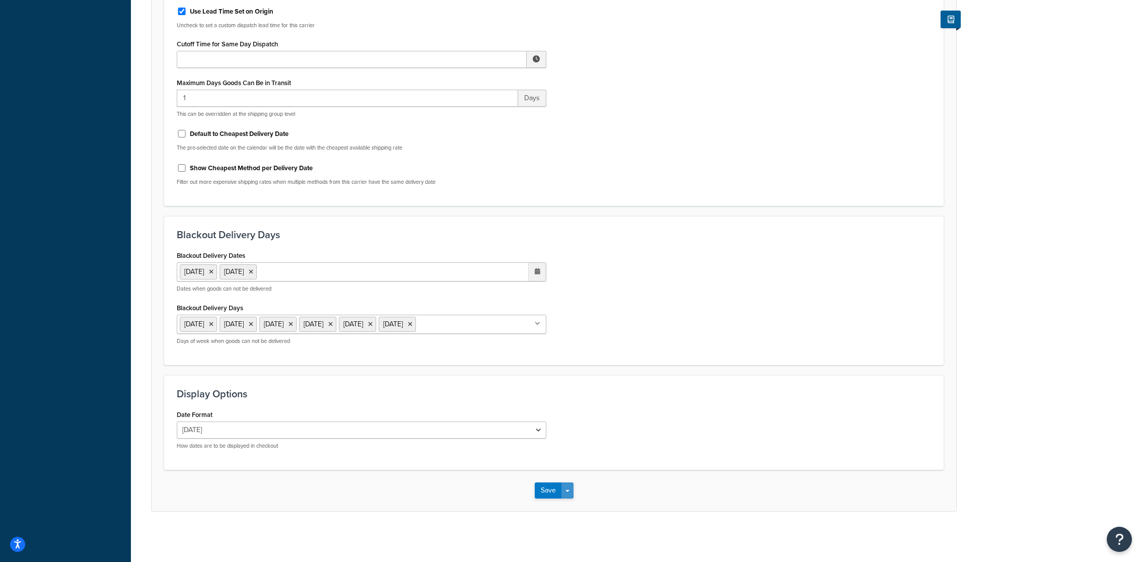
click at [568, 496] on button "Save Dropdown" at bounding box center [568, 491] width 12 height 16
click at [569, 509] on button "Save and Edit" at bounding box center [572, 509] width 74 height 21
click at [570, 492] on button "Save Dropdown" at bounding box center [568, 491] width 12 height 16
click at [571, 499] on button "Save and Edit" at bounding box center [572, 509] width 74 height 21
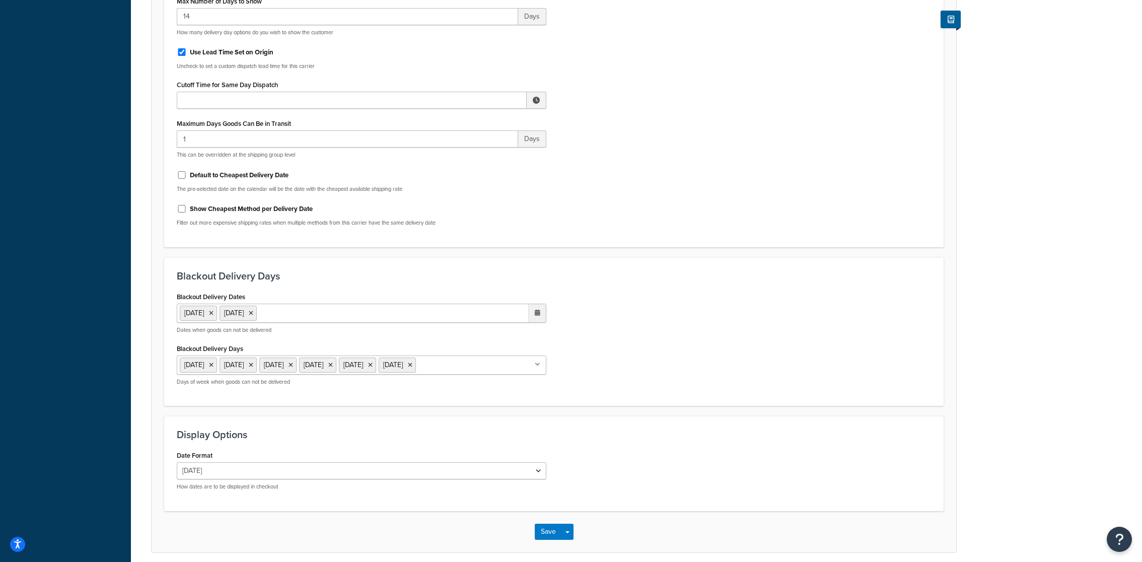
scroll to position [0, 0]
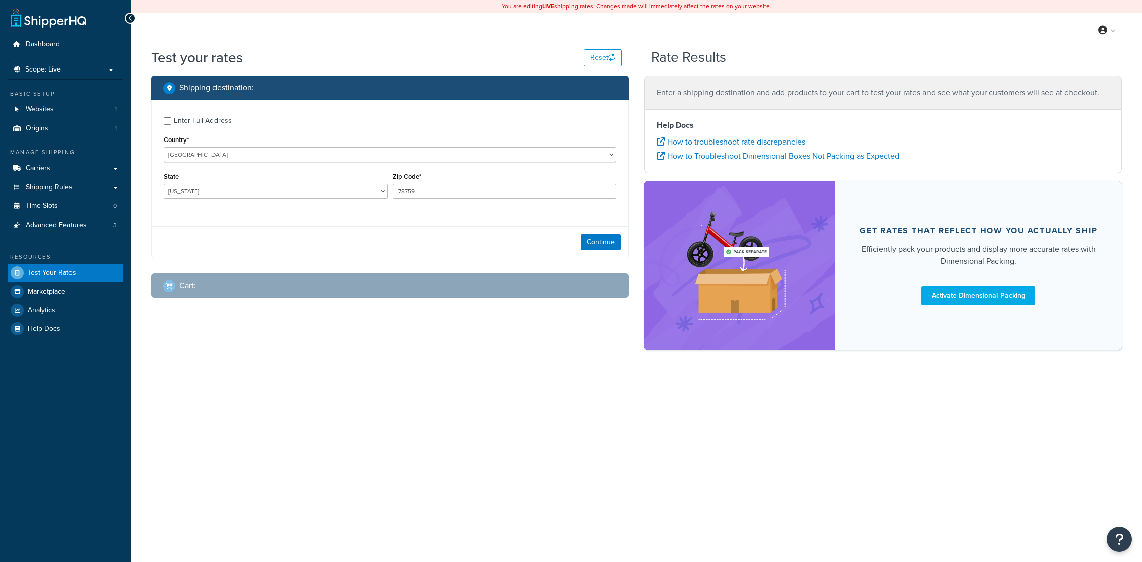
select select "[GEOGRAPHIC_DATA]"
click at [605, 238] on button "Continue" at bounding box center [601, 242] width 40 height 16
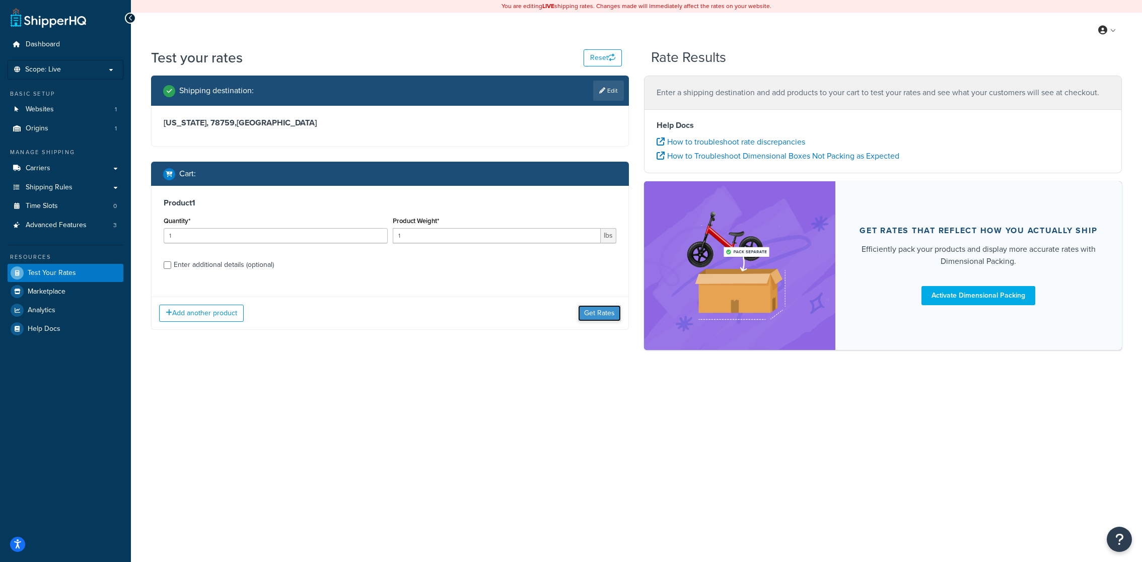
click at [594, 310] on button "Get Rates" at bounding box center [599, 313] width 43 height 16
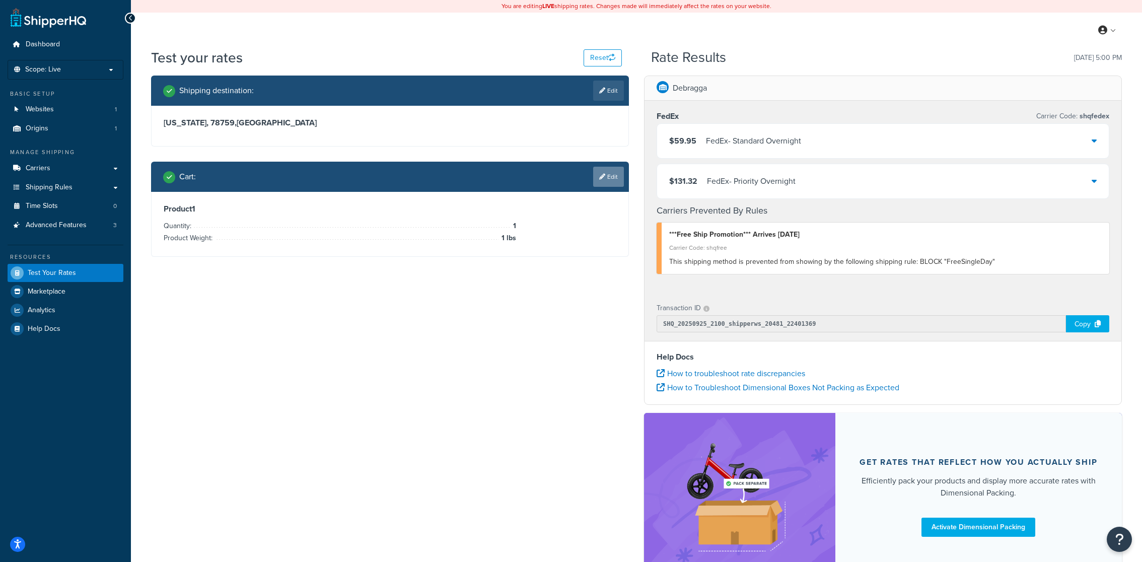
click at [609, 175] on link "Edit" at bounding box center [608, 177] width 31 height 20
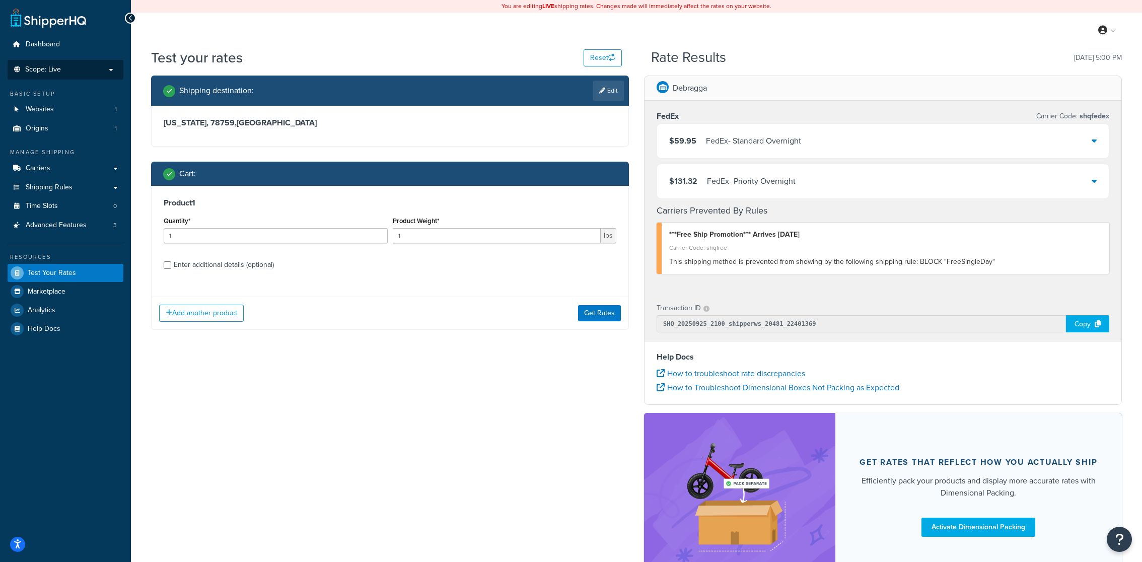
click at [94, 70] on p "Scope: Live" at bounding box center [65, 69] width 107 height 9
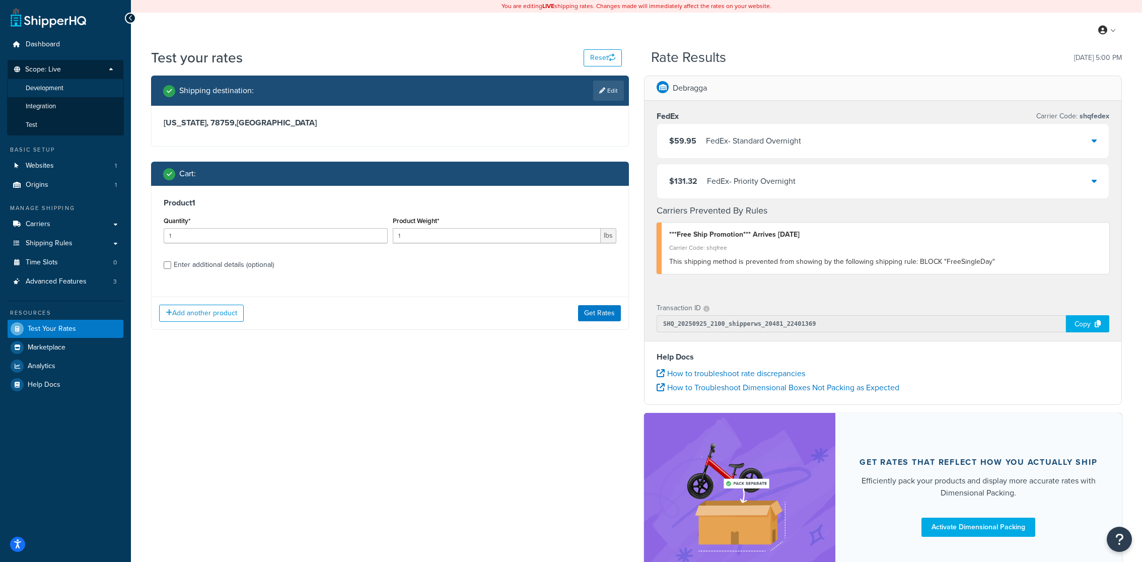
click at [87, 90] on li "Development" at bounding box center [65, 88] width 117 height 19
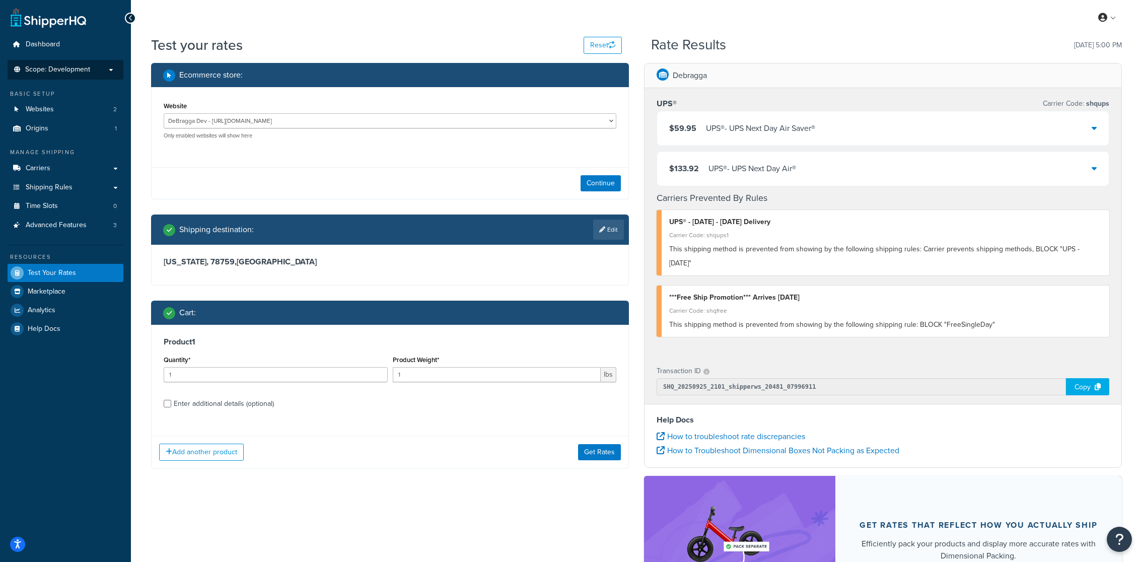
click at [240, 407] on div "Enter additional details (optional)" at bounding box center [224, 404] width 100 height 14
click at [171, 407] on input "Enter additional details (optional)" at bounding box center [168, 404] width 8 height 8
checkbox input "true"
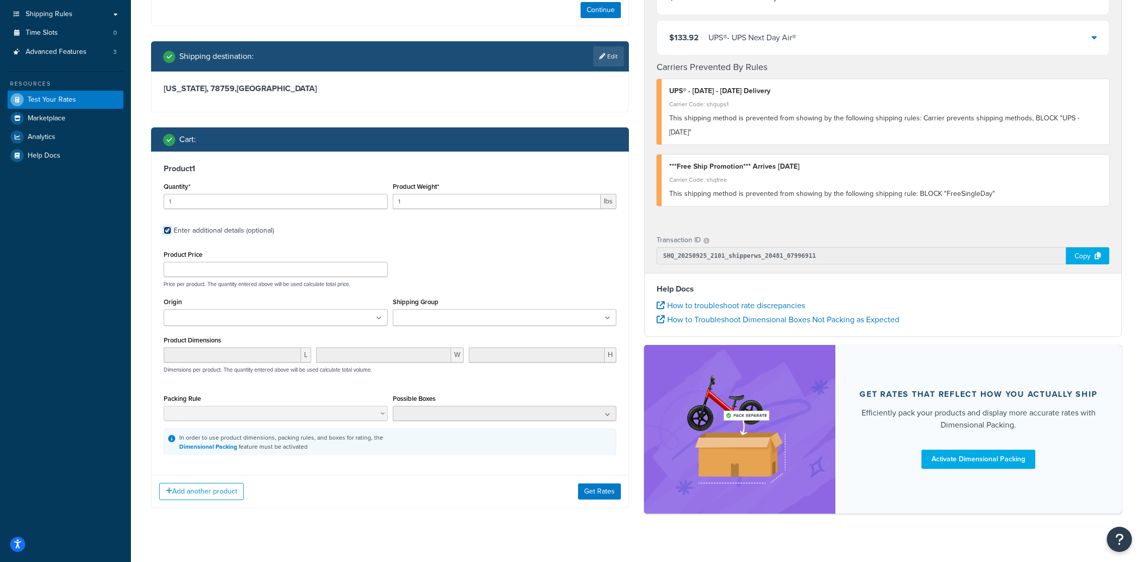
scroll to position [181, 0]
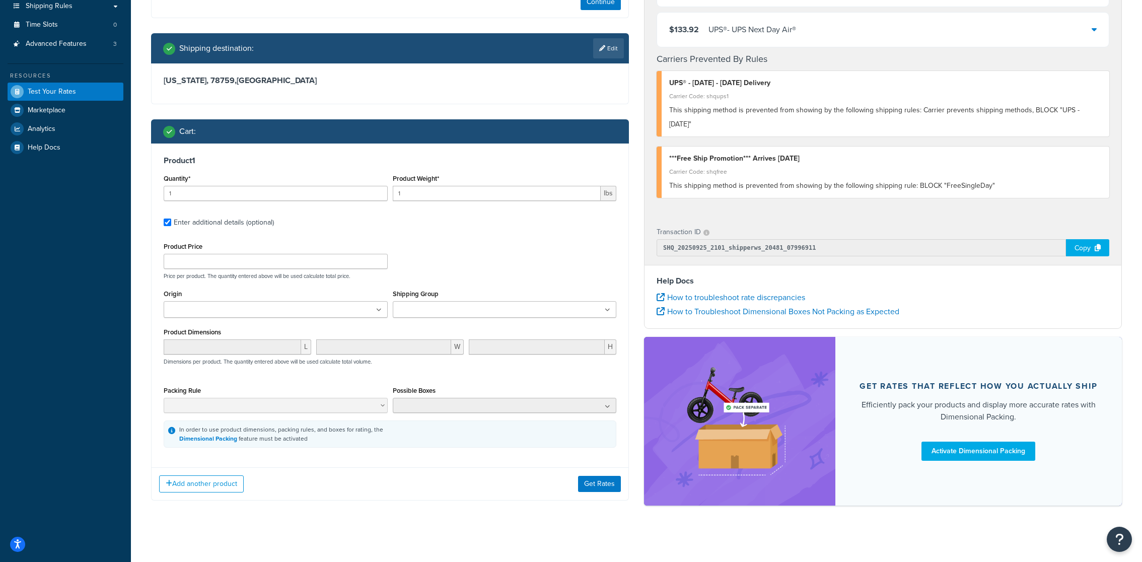
click at [485, 309] on ul at bounding box center [505, 309] width 224 height 17
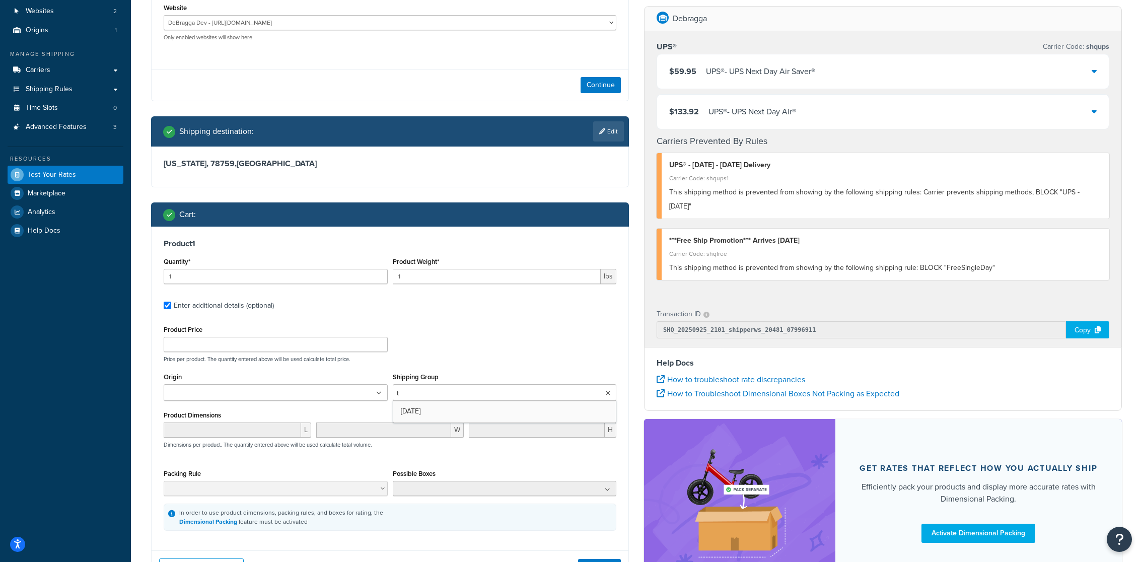
scroll to position [85, 0]
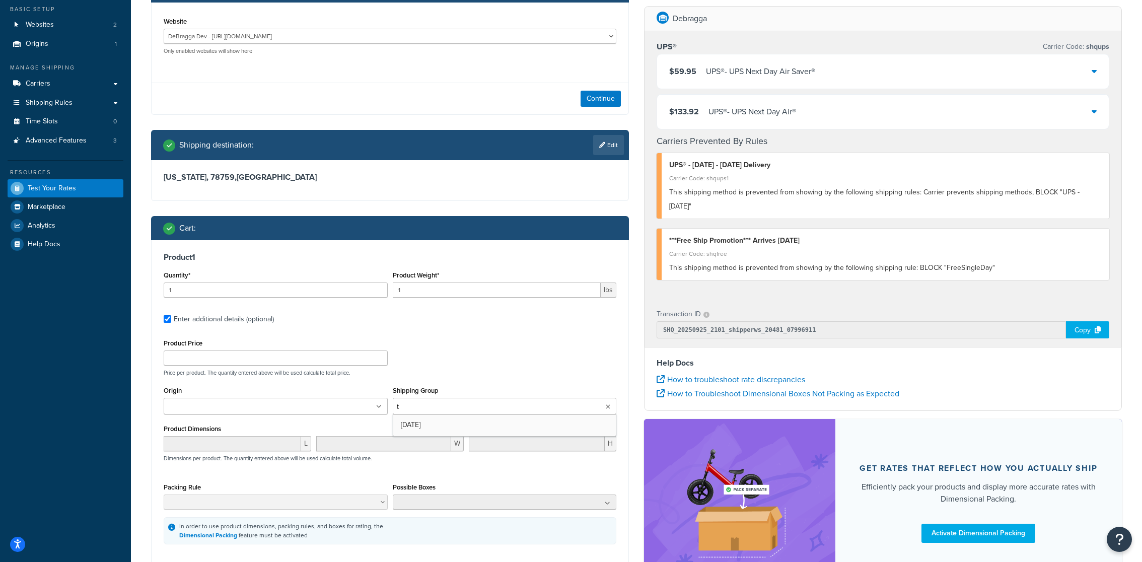
type input "t"
click at [464, 413] on ul "t" at bounding box center [505, 406] width 224 height 17
click at [492, 357] on div "Product Price Price per product. The quantity entered above will be used calcul…" at bounding box center [390, 356] width 458 height 40
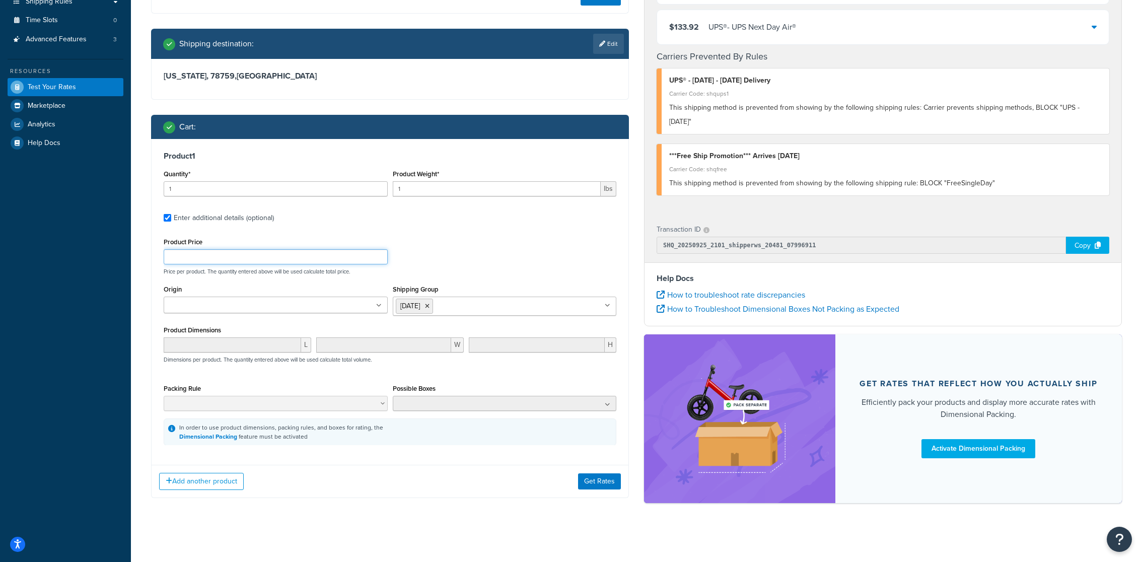
scroll to position [186, 0]
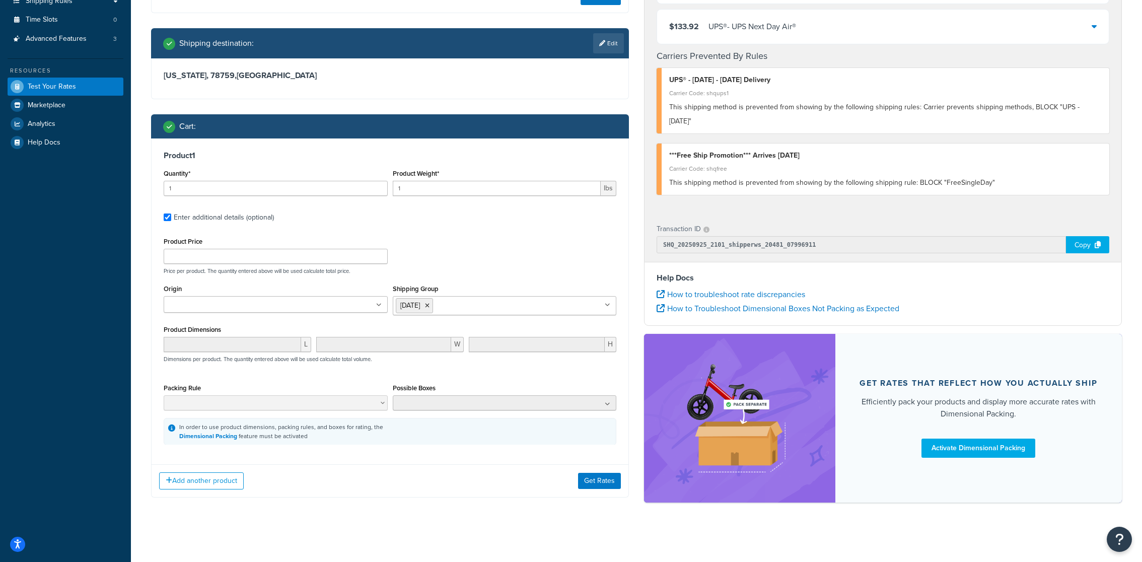
click at [603, 492] on div "Add another product Get Rates" at bounding box center [390, 480] width 477 height 33
click at [603, 485] on button "Get Rates" at bounding box center [599, 481] width 43 height 16
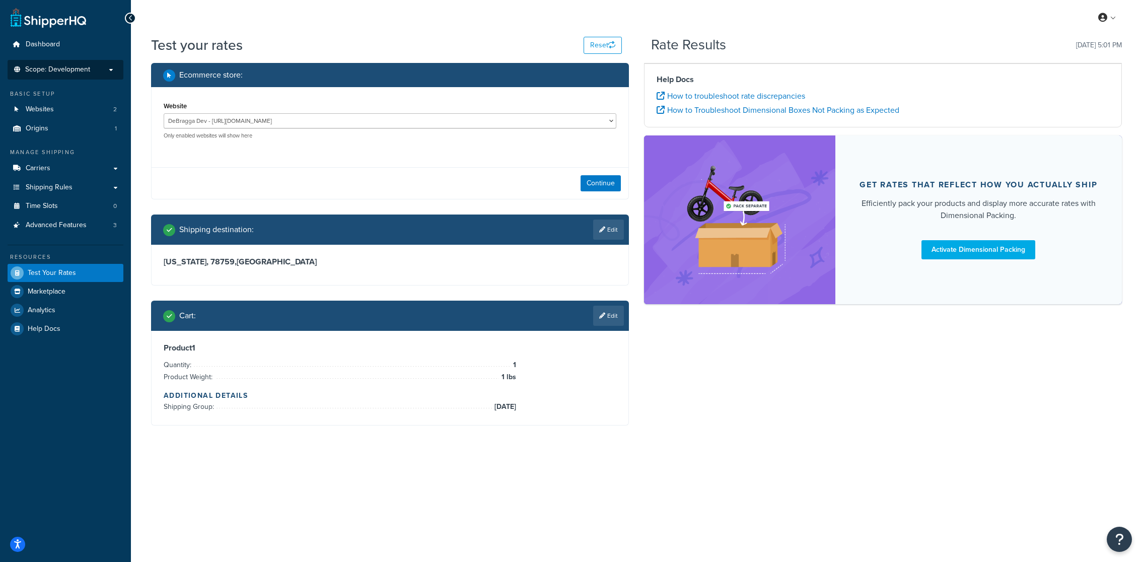
scroll to position [0, 0]
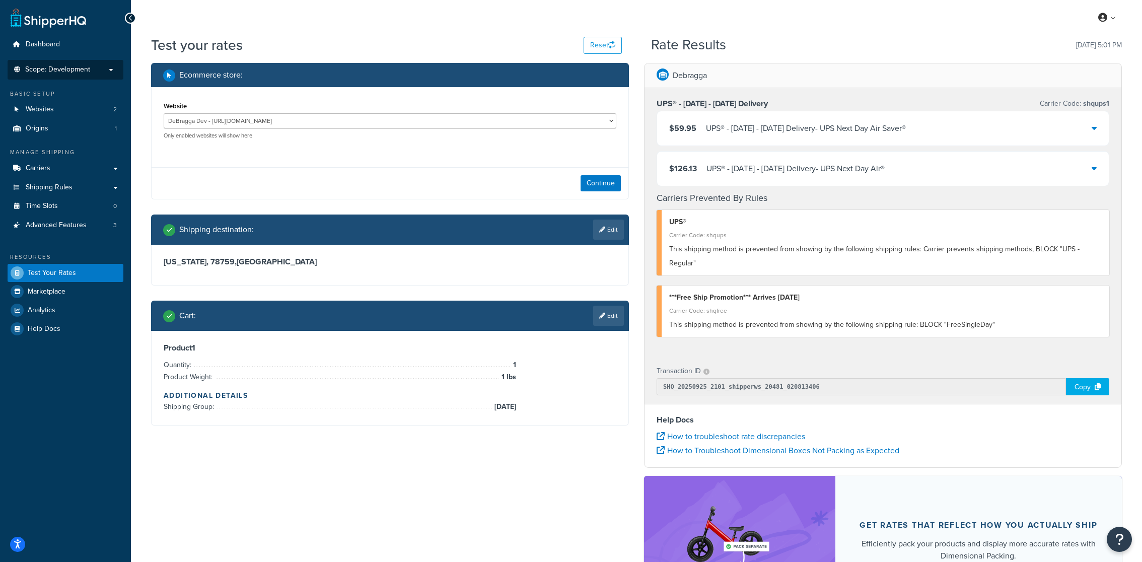
click at [894, 145] on div "$59.95 UPS® - Thanksgiving - November 26 Delivery - UPS Next Day Air Saver®" at bounding box center [883, 128] width 452 height 34
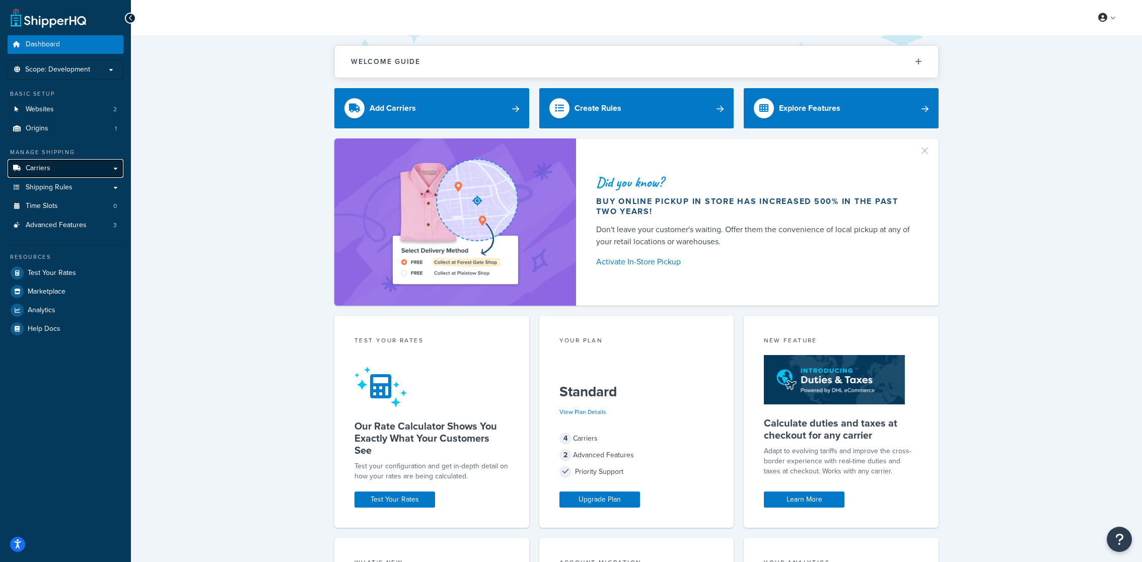
click at [64, 173] on link "Carriers" at bounding box center [66, 168] width 116 height 19
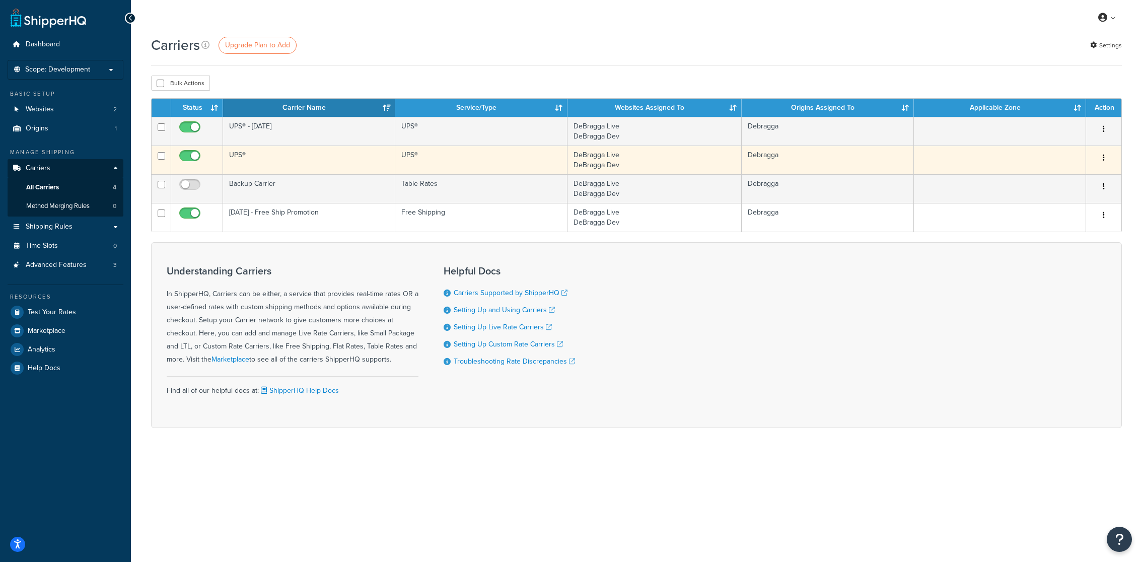
click at [249, 159] on td "UPS®" at bounding box center [309, 160] width 172 height 29
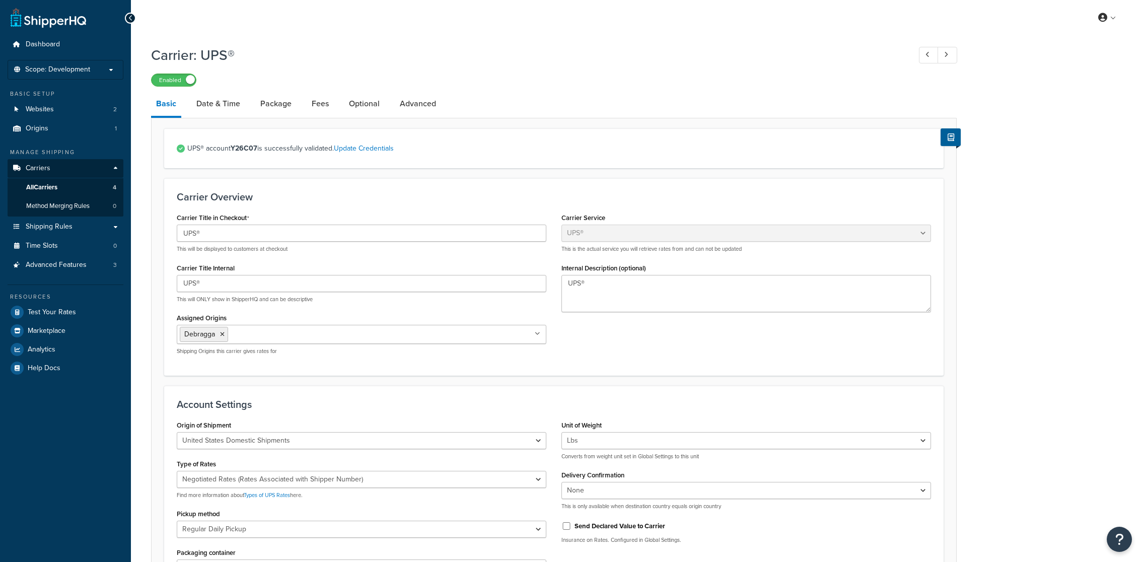
select select "ups"
click at [231, 111] on link "Date & Time" at bounding box center [218, 104] width 54 height 24
select select "yMd"
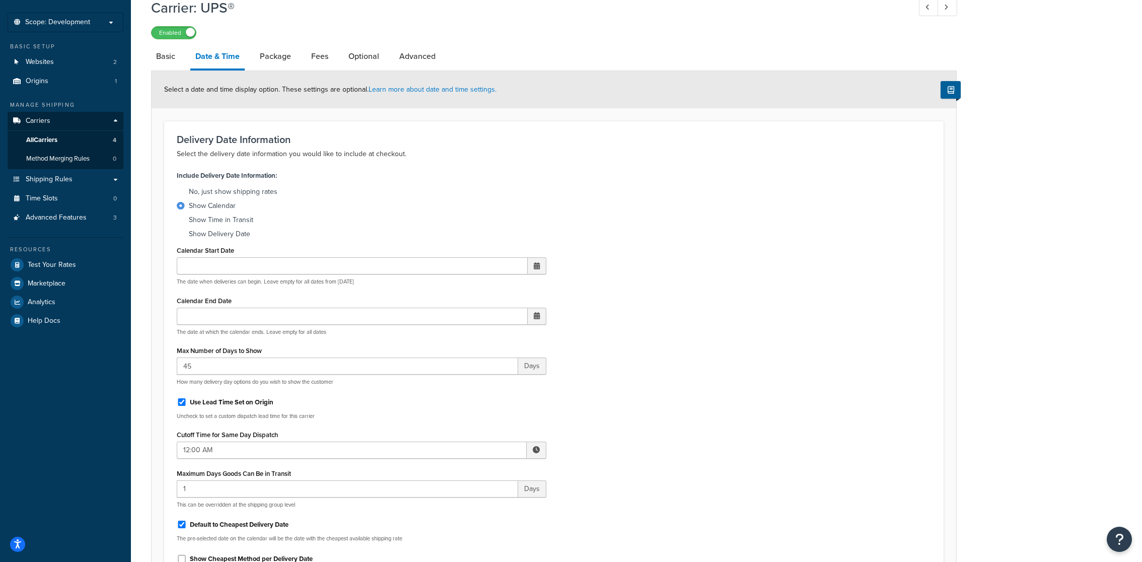
scroll to position [57, 0]
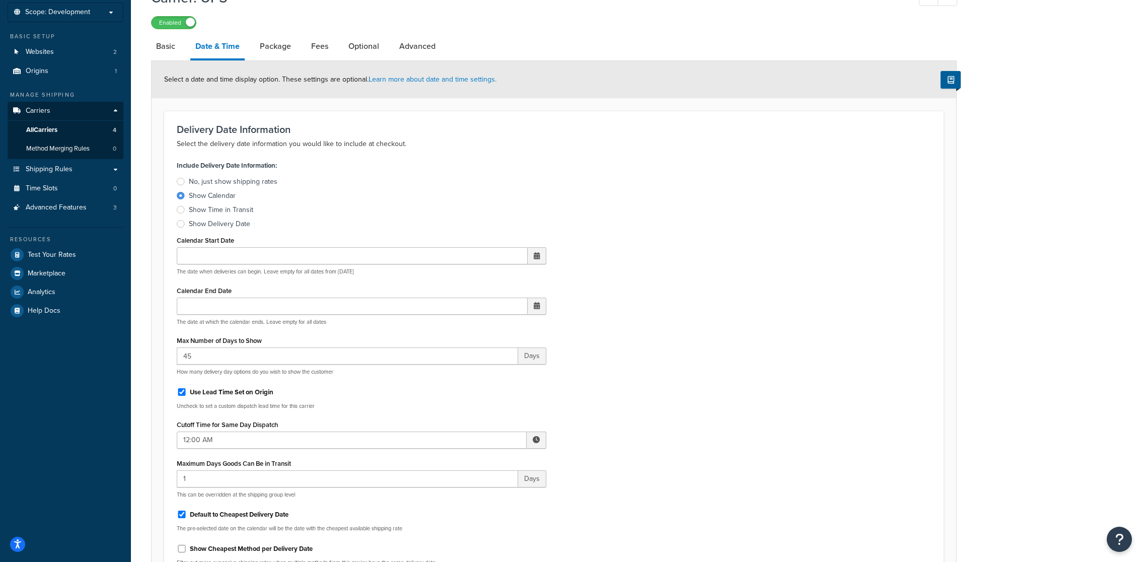
click at [281, 464] on label "Maximum Days Goods Can Be in Transit" at bounding box center [234, 464] width 114 height 8
click at [281, 470] on input "1" at bounding box center [347, 478] width 341 height 17
click at [281, 464] on label "Maximum Days Goods Can Be in Transit" at bounding box center [234, 464] width 114 height 8
click at [281, 470] on input "1" at bounding box center [347, 478] width 341 height 17
click at [281, 464] on label "Maximum Days Goods Can Be in Transit" at bounding box center [234, 464] width 114 height 8
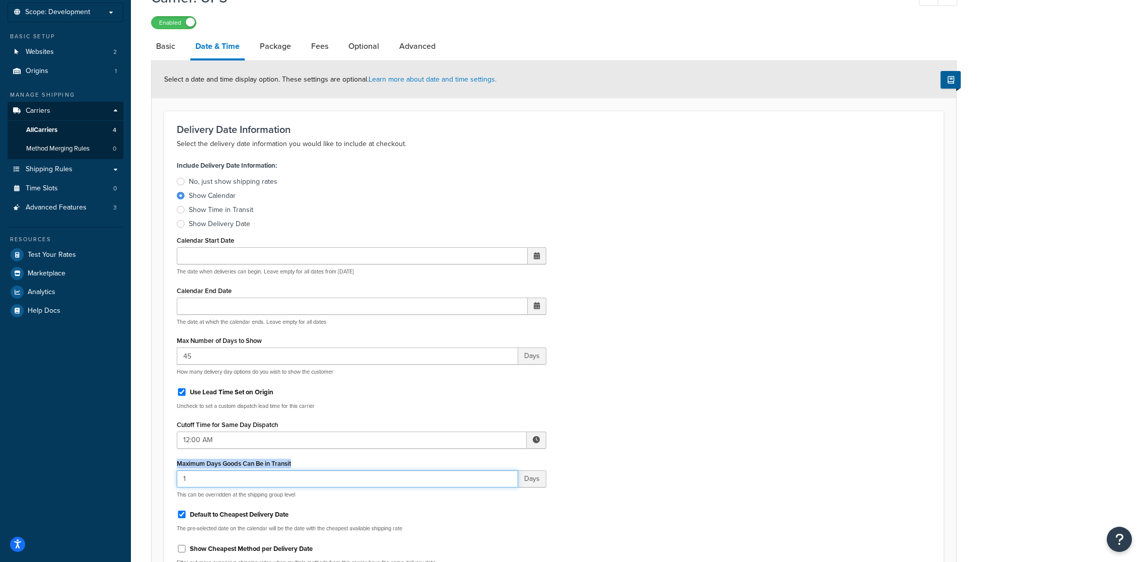
click at [281, 470] on input "1" at bounding box center [347, 478] width 341 height 17
copy label "Maximum Days Goods Can Be in Transit"
drag, startPoint x: 301, startPoint y: 461, endPoint x: 171, endPoint y: 462, distance: 130.5
click at [171, 462] on div "Include Delivery Date Information: No, just show shipping rates Show Calendar S…" at bounding box center [361, 366] width 385 height 416
